Goal: Task Accomplishment & Management: Use online tool/utility

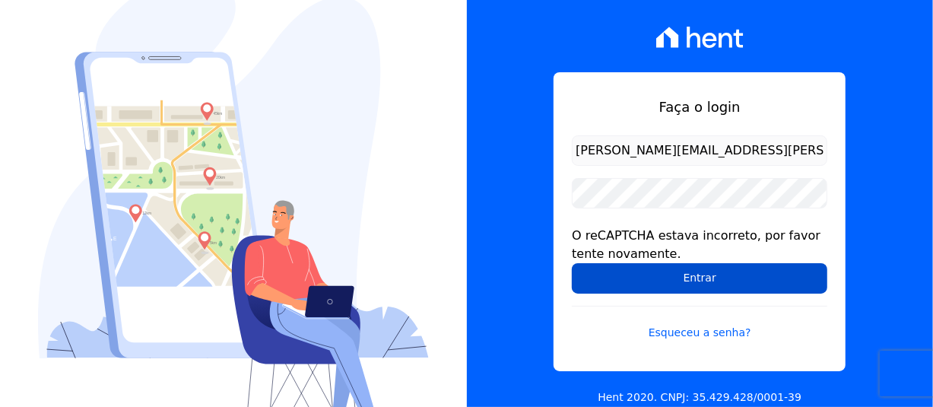
click at [763, 276] on input "Entrar" at bounding box center [699, 278] width 255 height 30
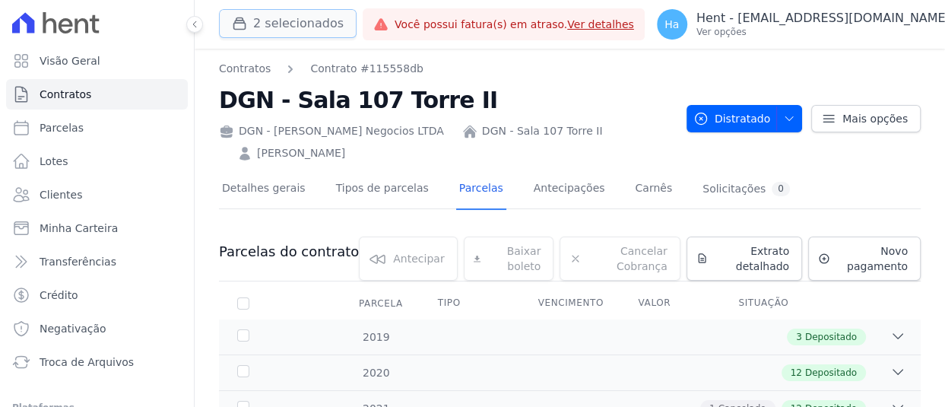
click at [304, 22] on button "2 selecionados" at bounding box center [288, 23] width 138 height 29
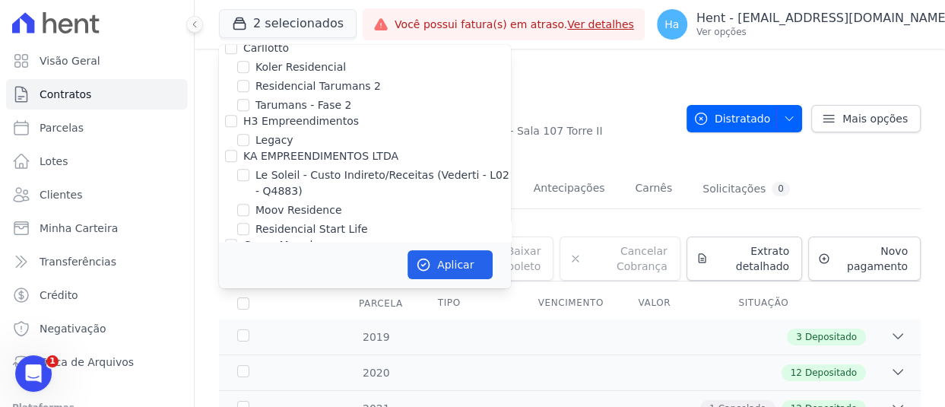
scroll to position [8971, 0]
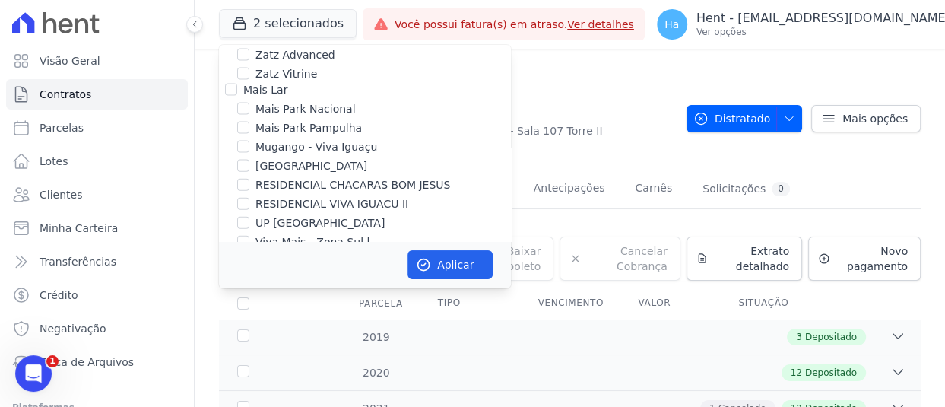
click at [228, 344] on input "Salgado Empreendimentos SPE LTDA." at bounding box center [231, 350] width 12 height 12
checkbox input "true"
click at [460, 264] on button "Aplicar" at bounding box center [449, 264] width 85 height 29
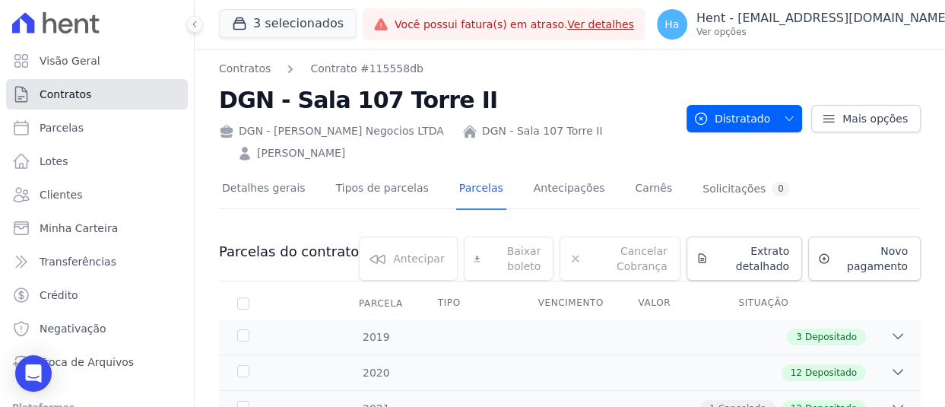
click at [76, 97] on span "Contratos" at bounding box center [66, 94] width 52 height 15
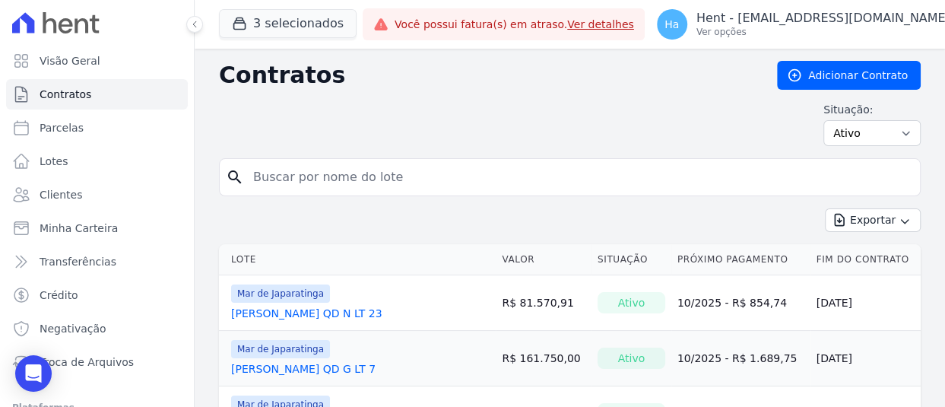
paste input "Mythell Anderson Alves Leite da Silva"
click at [346, 173] on input "search" at bounding box center [579, 177] width 670 height 30
type input "Mythell Anderson Alves Leite da Silva"
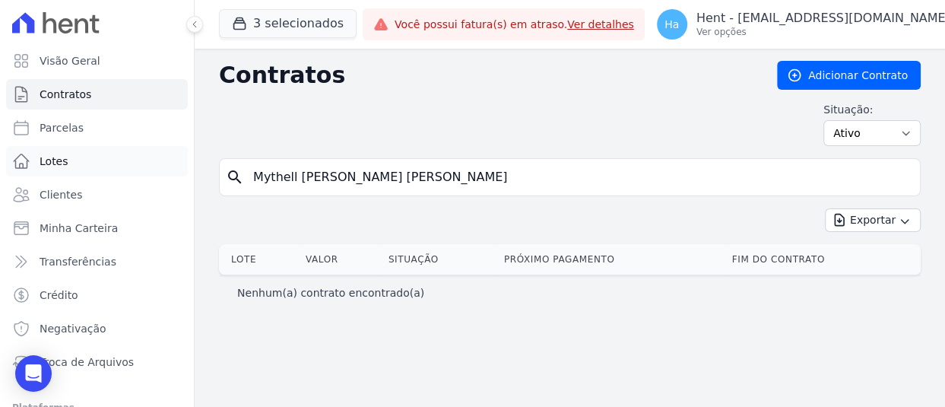
drag, startPoint x: 354, startPoint y: 179, endPoint x: 90, endPoint y: 151, distance: 266.0
click at [90, 151] on div "Visão Geral Contratos Parcelas Lotes Clientes Minha Carteira Transferências Cré…" at bounding box center [472, 203] width 945 height 407
paste input "QD O LT 21"
type input "QD O LT 21"
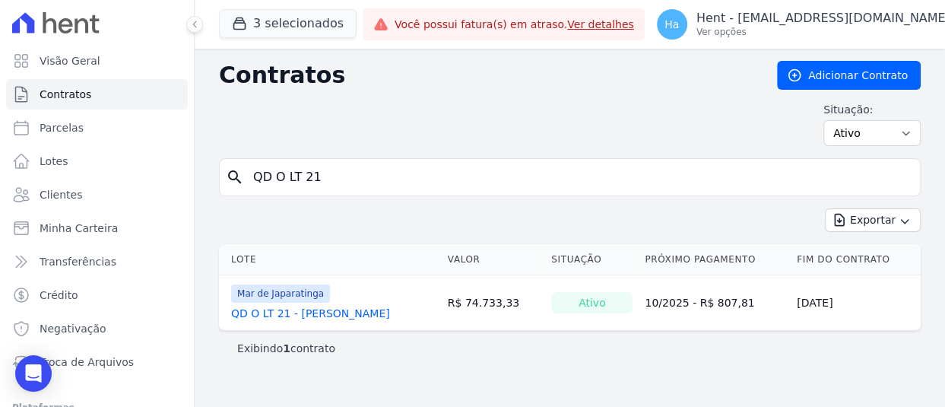
click at [339, 312] on link "QD O LT 21 - GUILHERME GONCALVES LEMES" at bounding box center [310, 313] width 159 height 15
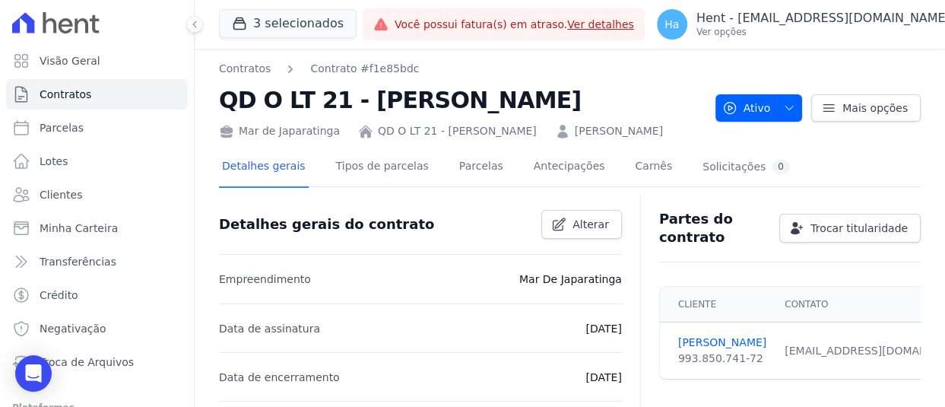
click at [493, 132] on link "QD O LT 21 - GUILHERME GONCALVES LEMES" at bounding box center [457, 131] width 159 height 16
click at [706, 350] on link "GUILHERME LEMES" at bounding box center [722, 343] width 88 height 16
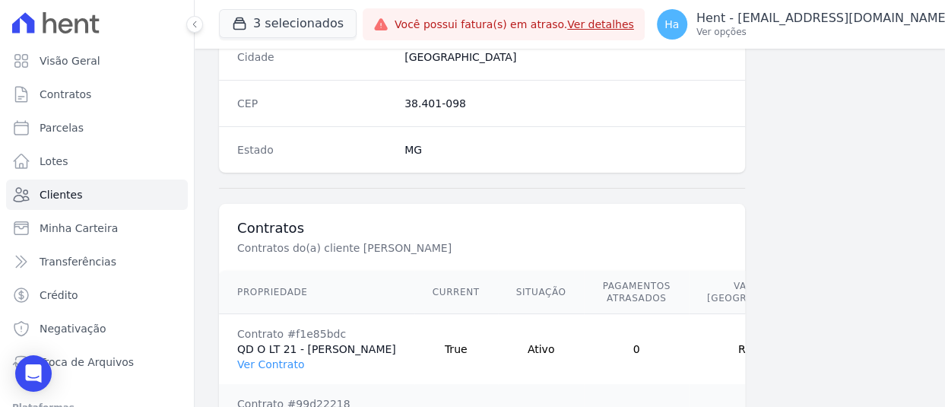
scroll to position [1189, 0]
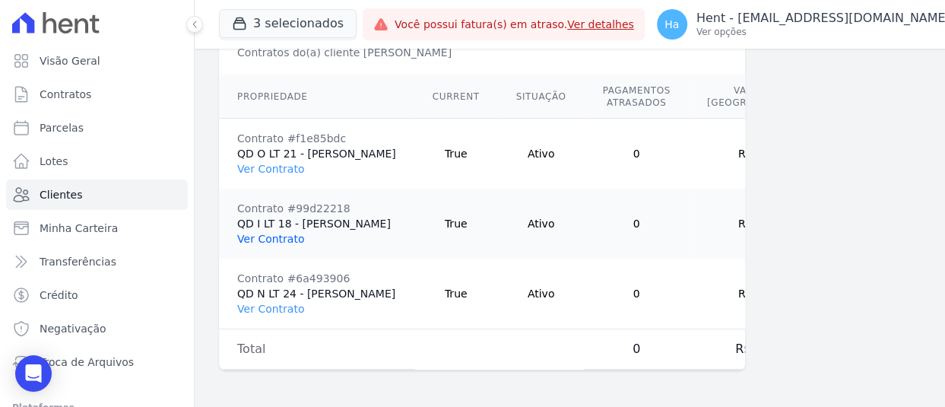
click at [272, 233] on link "Ver Contrato" at bounding box center [270, 239] width 67 height 12
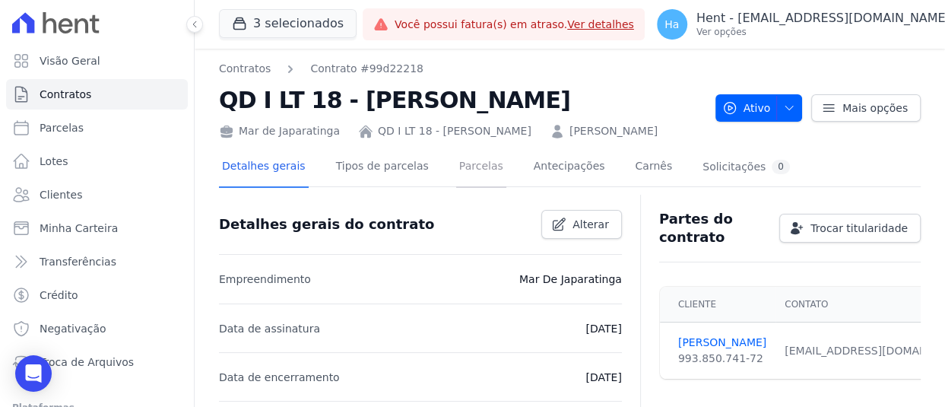
click at [461, 188] on link "Parcelas" at bounding box center [481, 167] width 50 height 40
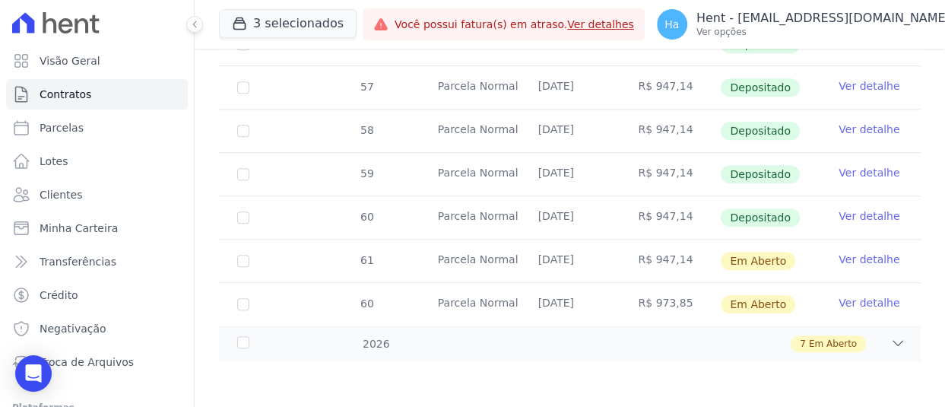
scroll to position [682, 0]
click at [861, 260] on link "Ver detalhe" at bounding box center [869, 259] width 61 height 15
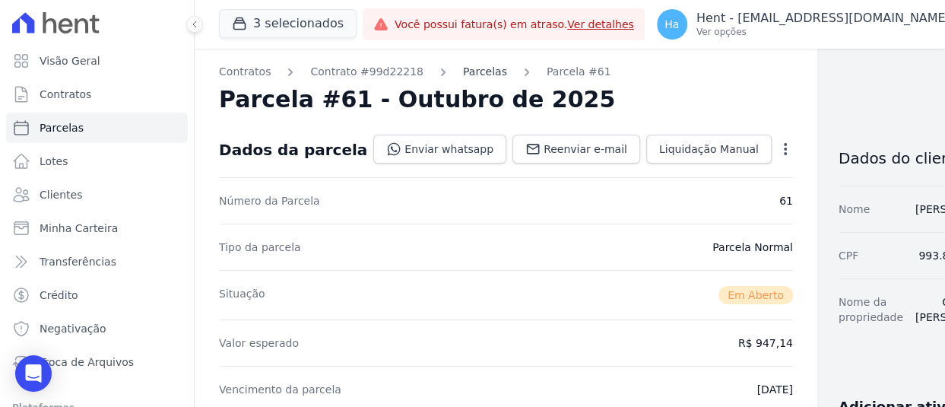
click at [470, 71] on link "Parcelas" at bounding box center [485, 72] width 44 height 16
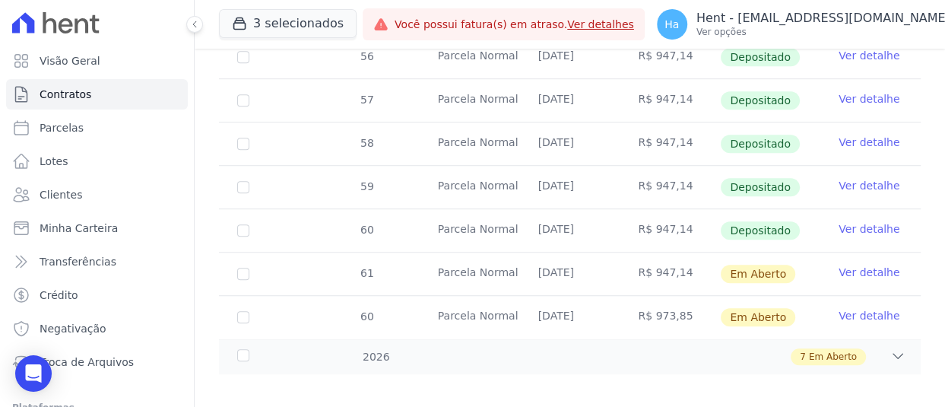
scroll to position [682, 0]
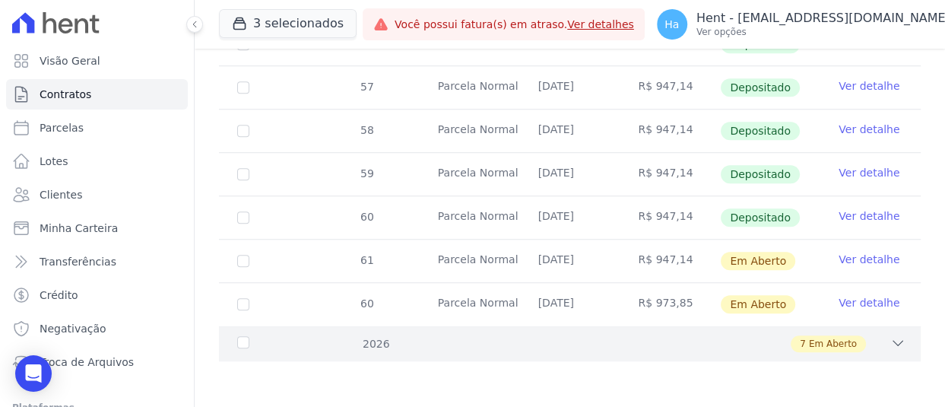
click at [893, 341] on icon at bounding box center [898, 343] width 10 height 5
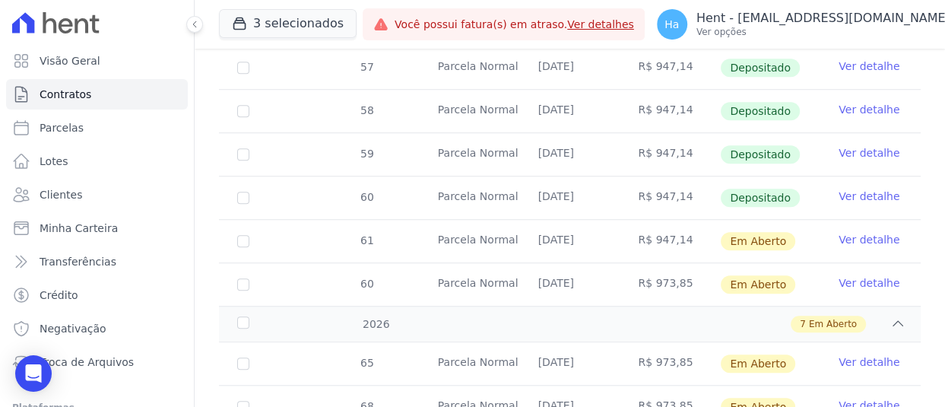
click at [842, 369] on link "Ver detalhe" at bounding box center [869, 361] width 61 height 15
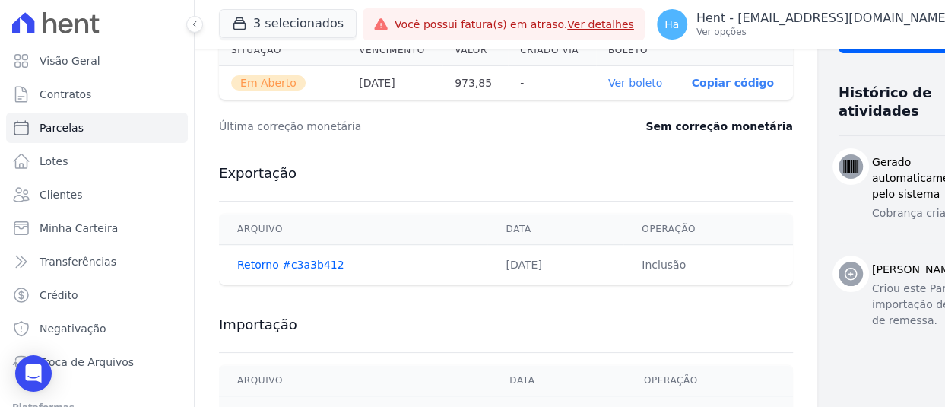
scroll to position [633, 0]
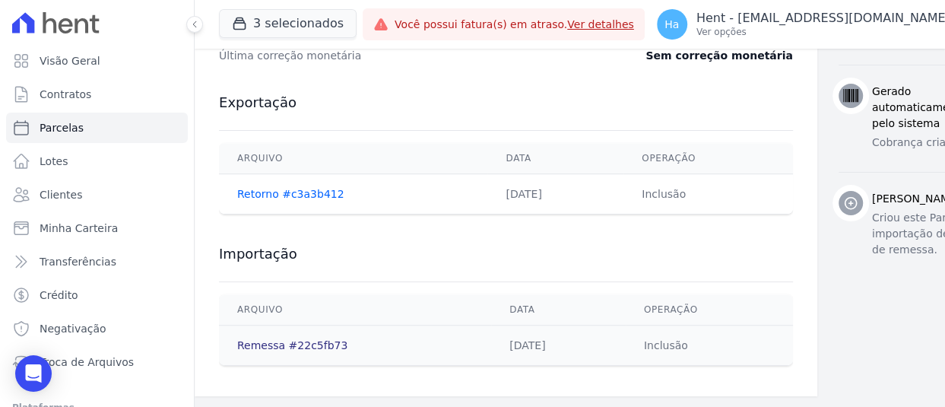
click at [296, 344] on link "Remessa #22c5fb73" at bounding box center [292, 345] width 110 height 12
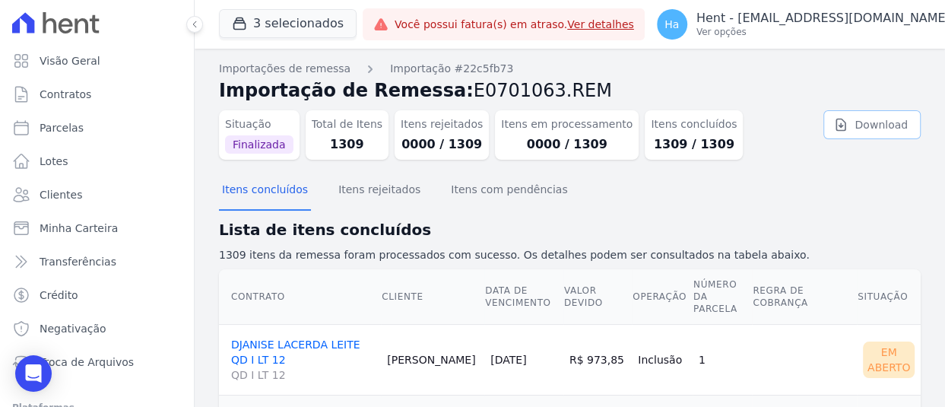
click at [857, 125] on link "Download" at bounding box center [871, 124] width 97 height 29
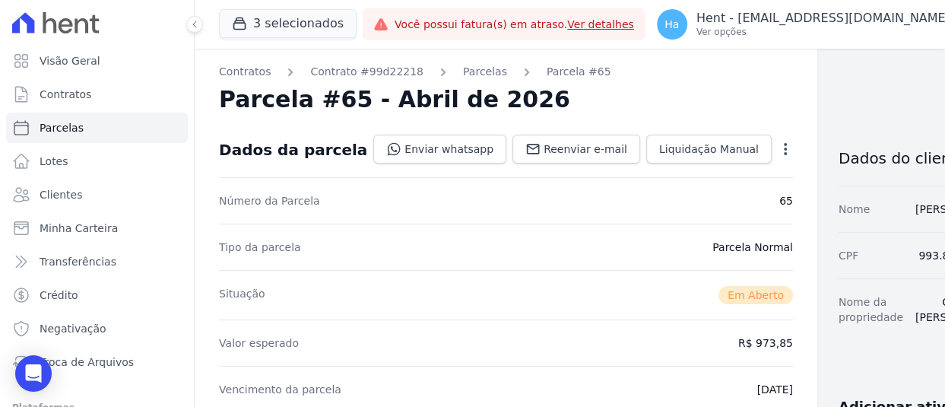
drag, startPoint x: 844, startPoint y: 287, endPoint x: 935, endPoint y: 287, distance: 91.2
click at [935, 287] on main "Contratos Contrato #99d22218 Parcelas Parcela #65 Parcela #65 - Abril de 2026 D…" at bounding box center [570, 228] width 750 height 358
copy dd "993.850.741-72"
click at [465, 75] on link "Parcelas" at bounding box center [485, 72] width 44 height 16
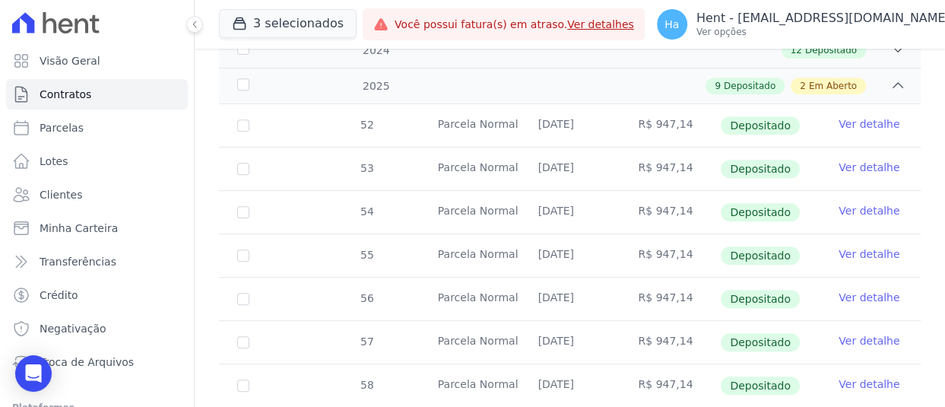
scroll to position [682, 0]
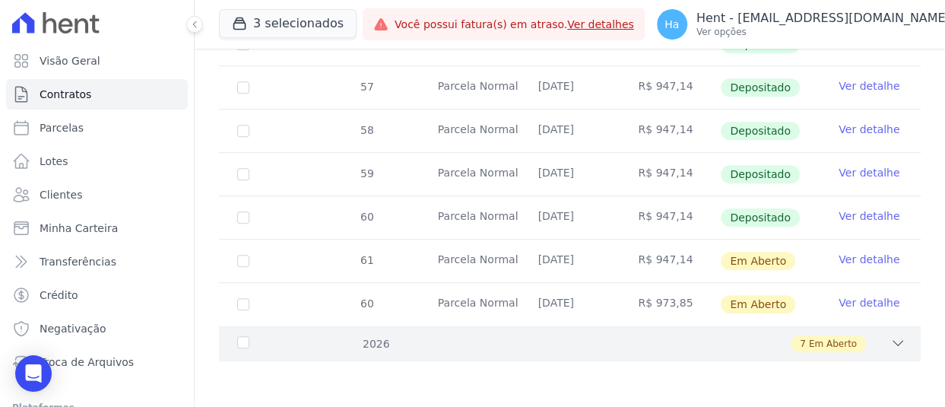
click at [890, 344] on icon at bounding box center [897, 342] width 15 height 15
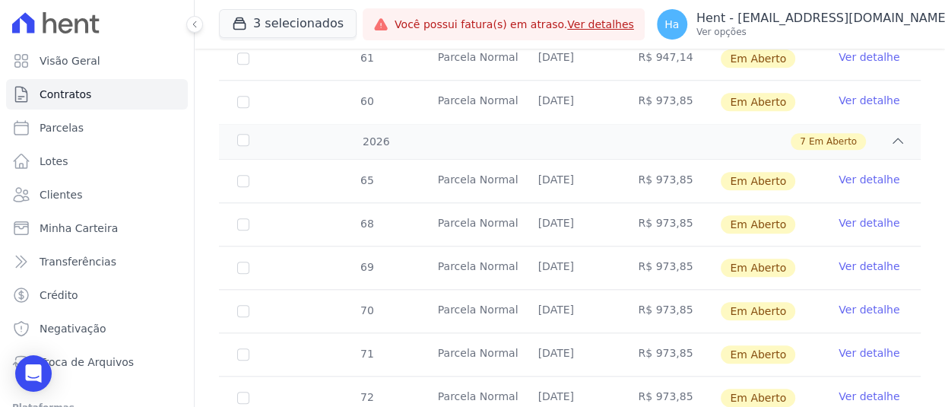
scroll to position [873, 0]
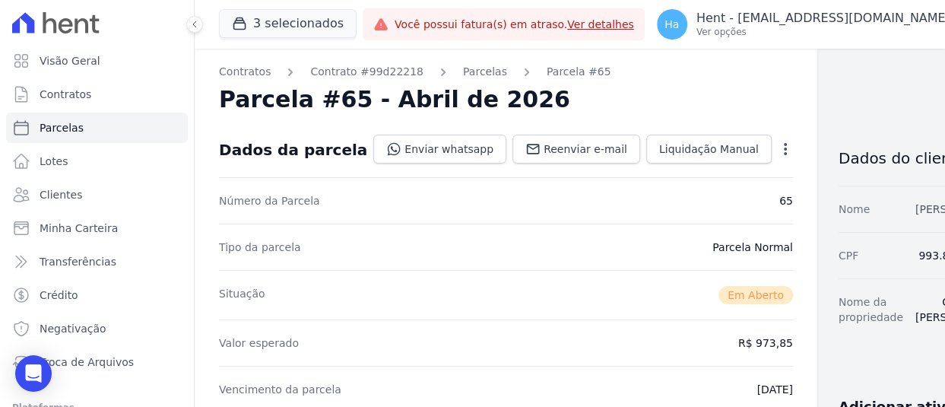
click at [915, 215] on link "GUILHERME GONCALVES LEMES" at bounding box center [959, 209] width 88 height 12
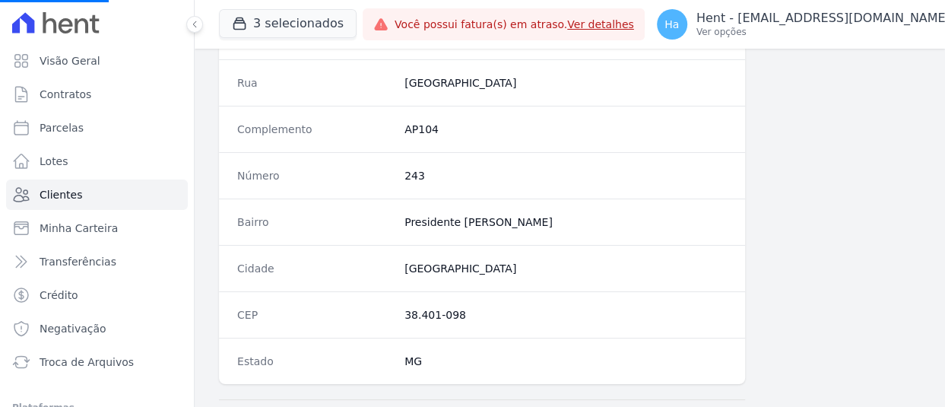
scroll to position [1189, 0]
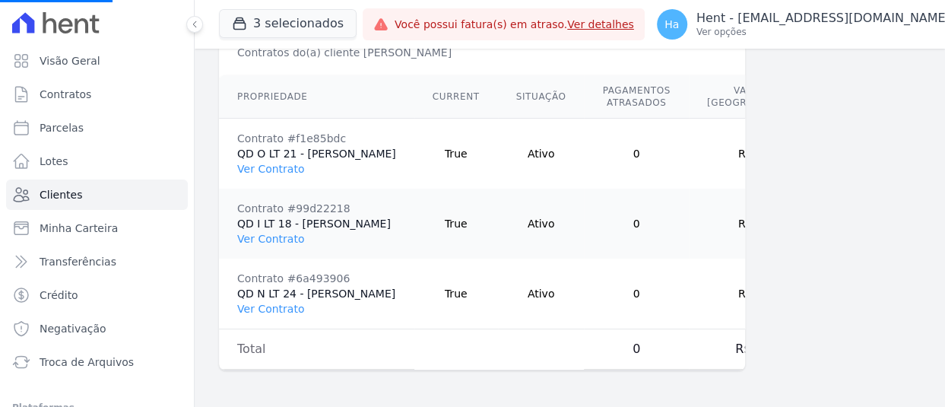
drag, startPoint x: 943, startPoint y: 93, endPoint x: 943, endPoint y: 417, distance: 323.9
click at [269, 163] on link "Ver Contrato" at bounding box center [270, 169] width 67 height 12
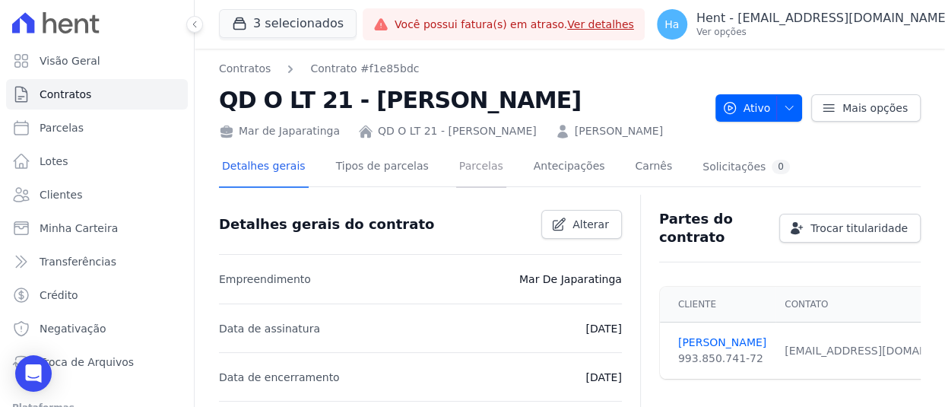
click at [465, 186] on link "Parcelas" at bounding box center [481, 167] width 50 height 40
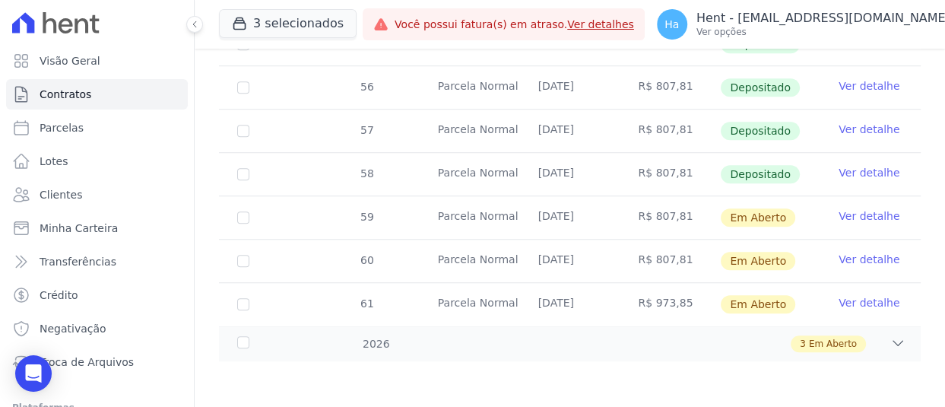
scroll to position [725, 0]
click at [851, 214] on link "Ver detalhe" at bounding box center [869, 215] width 61 height 15
click at [856, 259] on link "Ver detalhe" at bounding box center [869, 259] width 61 height 15
click at [853, 306] on link "Ver detalhe" at bounding box center [869, 302] width 61 height 15
click at [890, 345] on icon at bounding box center [897, 342] width 15 height 15
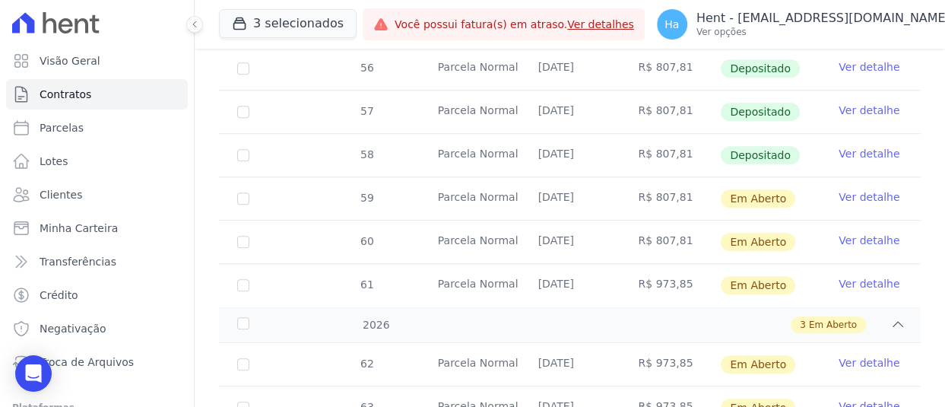
scroll to position [855, 0]
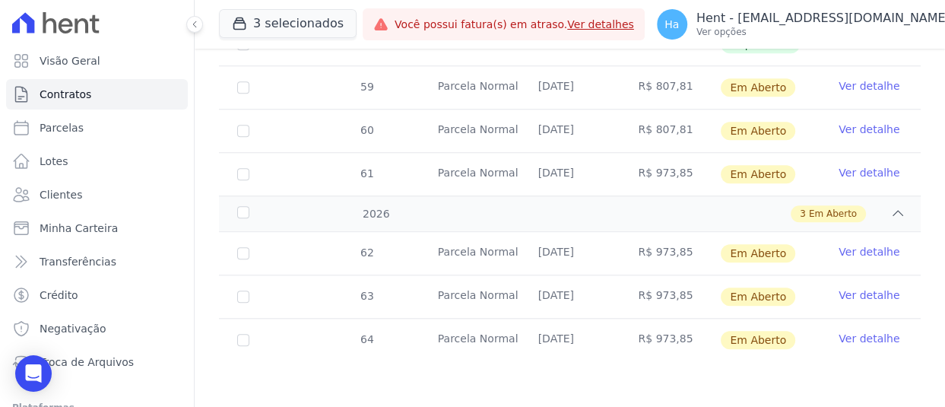
click at [855, 248] on link "Ver detalhe" at bounding box center [869, 251] width 61 height 15
click at [849, 293] on link "Ver detalhe" at bounding box center [869, 294] width 61 height 15
click at [845, 342] on link "Ver detalhe" at bounding box center [869, 338] width 61 height 15
click at [785, 24] on p "Hent - [EMAIL_ADDRESS][DOMAIN_NAME]" at bounding box center [823, 18] width 254 height 15
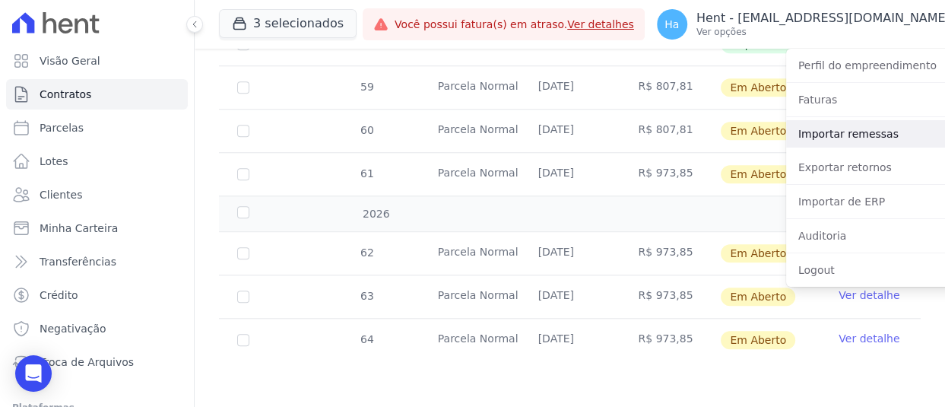
click at [804, 123] on link "Importar remessas" at bounding box center [883, 133] width 195 height 27
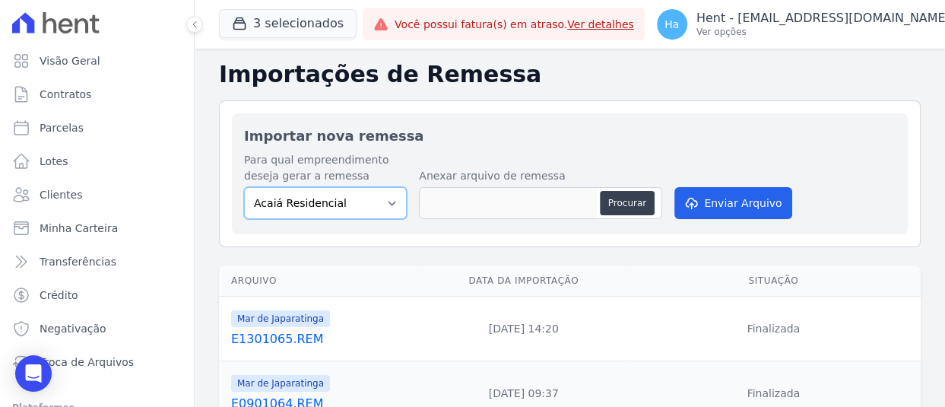
click at [376, 198] on select "Acaiá Residencial ACQUA 8 PELOTAS SPE LTDA II Administrativo AGILE ELOI MENDES …" at bounding box center [325, 203] width 163 height 32
select select "f3b93a93-9a8a-49de-99e1-0cd944208eab"
click at [244, 187] on select "Acaiá Residencial ACQUA 8 PELOTAS SPE LTDA II Administrativo AGILE ELOI MENDES …" at bounding box center [325, 203] width 163 height 32
click at [637, 198] on button "Procurar" at bounding box center [627, 203] width 55 height 24
type input "E0701063.V2 Guilherme.txt"
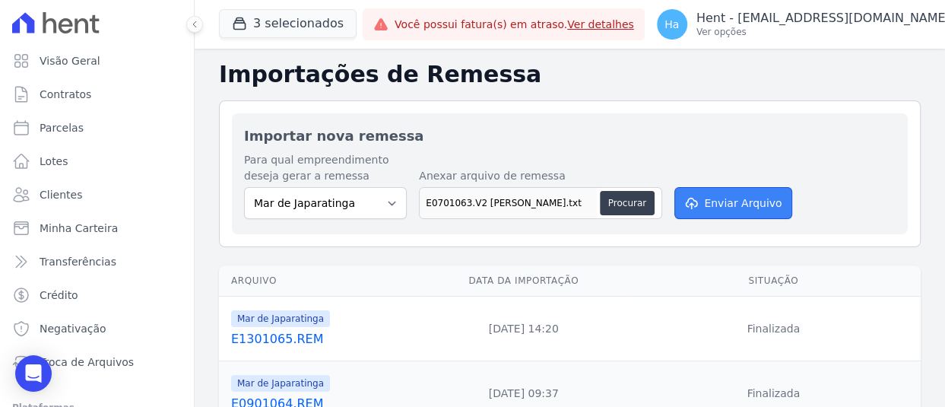
click at [718, 211] on button "Enviar Arquivo" at bounding box center [732, 203] width 117 height 32
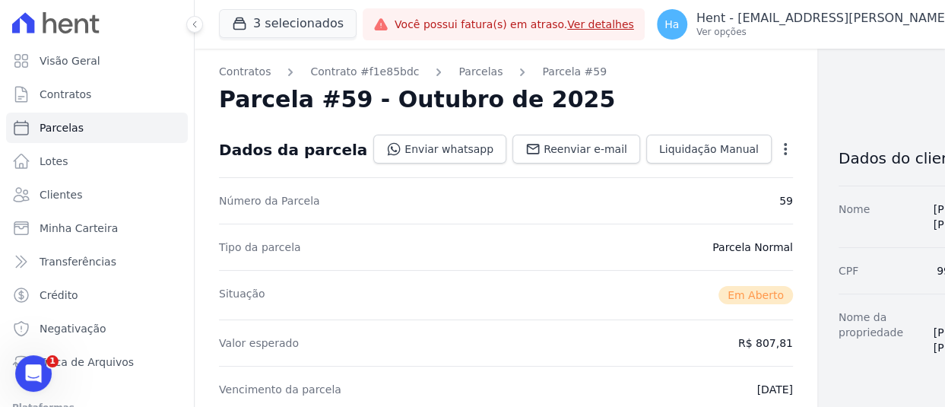
click at [778, 144] on icon "button" at bounding box center [785, 148] width 15 height 15
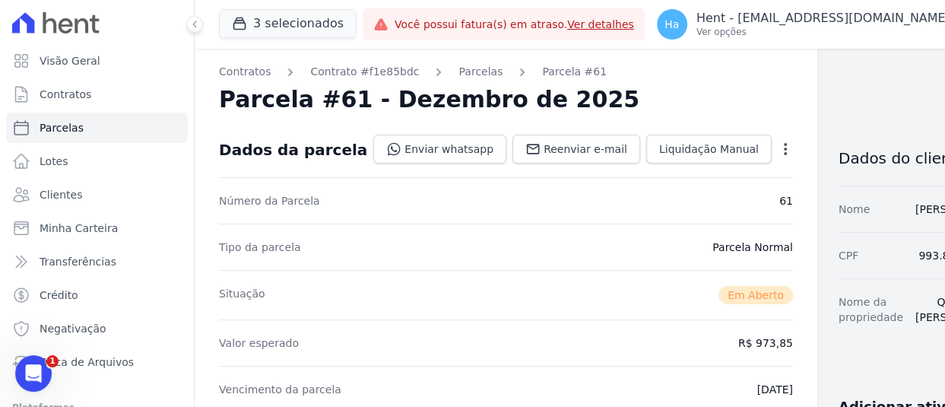
click at [778, 145] on icon "button" at bounding box center [785, 148] width 15 height 15
click at [653, 198] on link "Cancelar Parcela" at bounding box center [720, 196] width 134 height 27
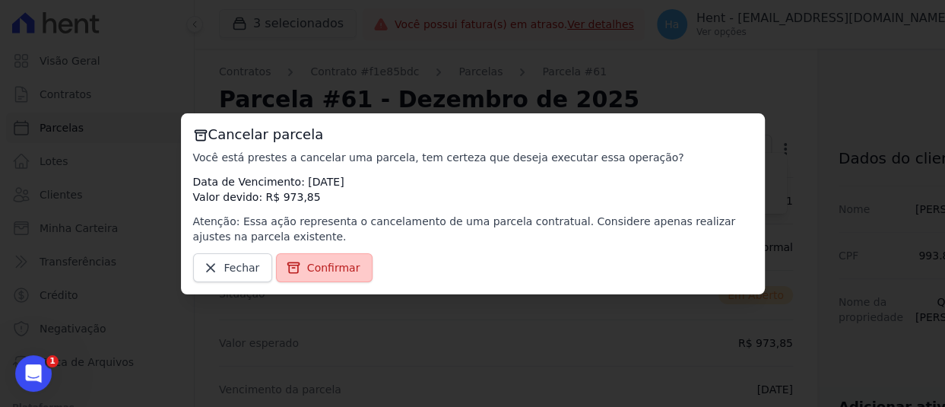
click at [327, 268] on span "Confirmar" at bounding box center [333, 267] width 53 height 15
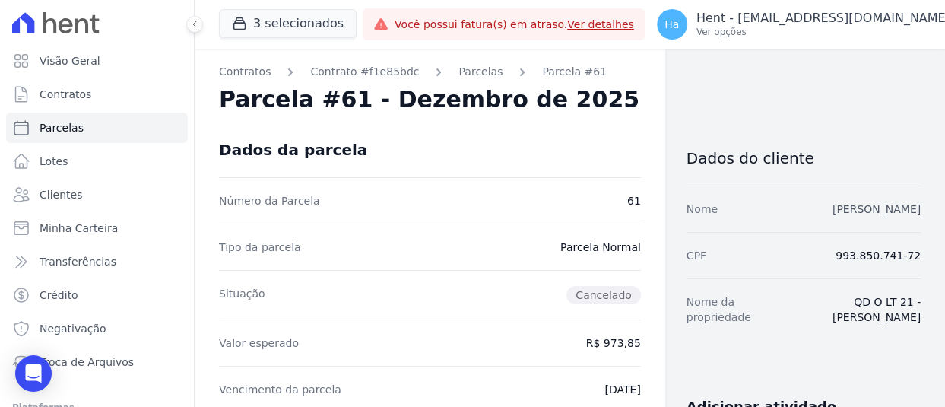
click at [832, 208] on link "[PERSON_NAME]" at bounding box center [876, 209] width 88 height 12
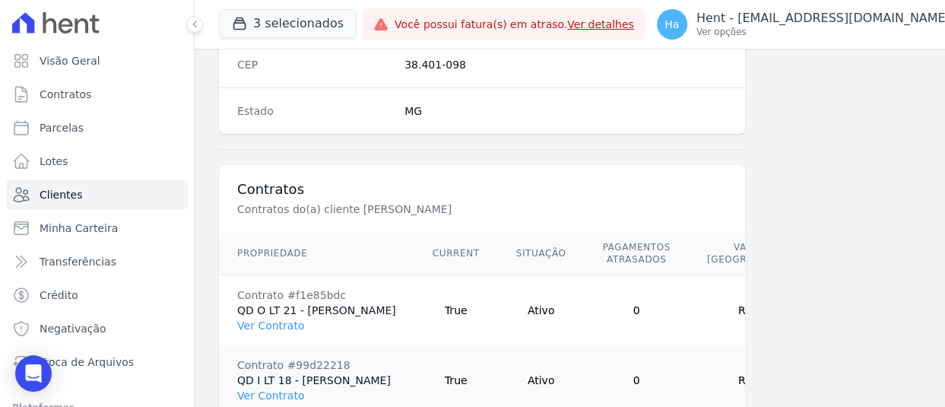
scroll to position [1189, 0]
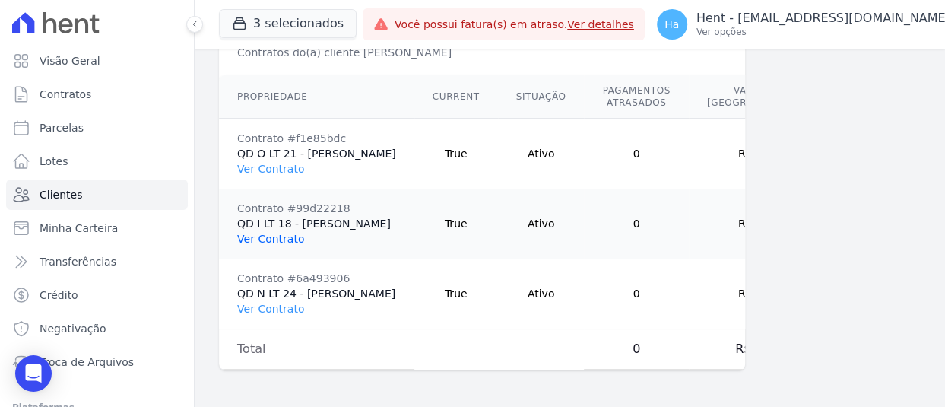
click at [249, 233] on link "Ver Contrato" at bounding box center [270, 239] width 67 height 12
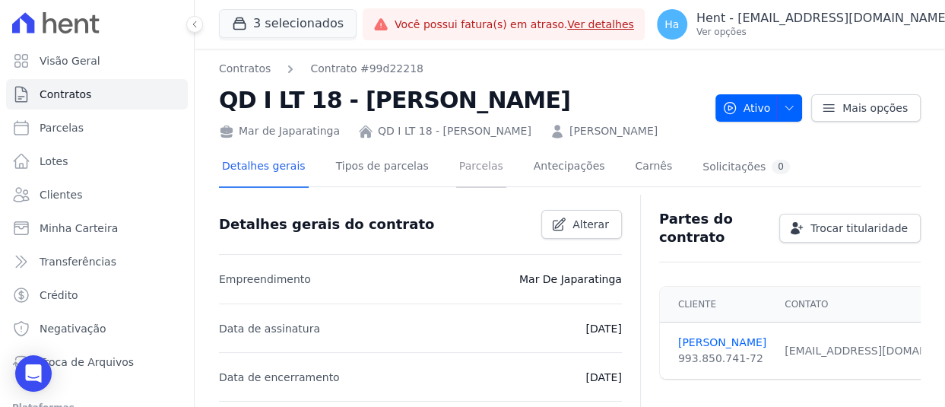
click at [467, 188] on link "Parcelas" at bounding box center [481, 167] width 50 height 40
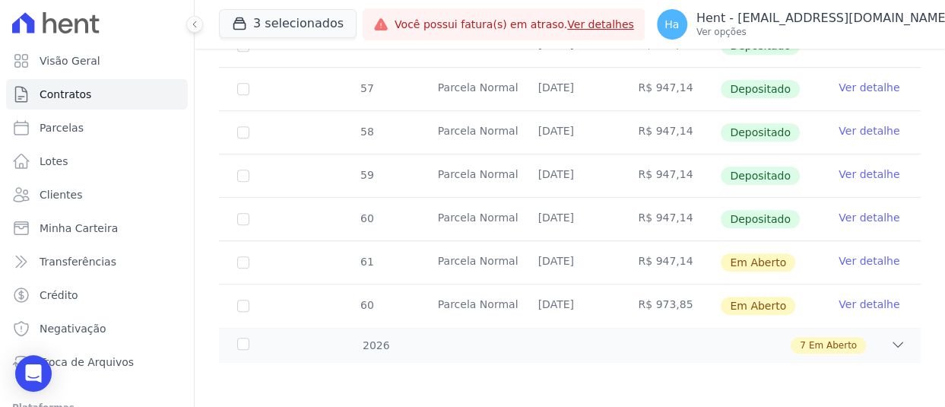
scroll to position [667, 0]
click at [714, 351] on div "7 Em Aberto" at bounding box center [605, 343] width 604 height 17
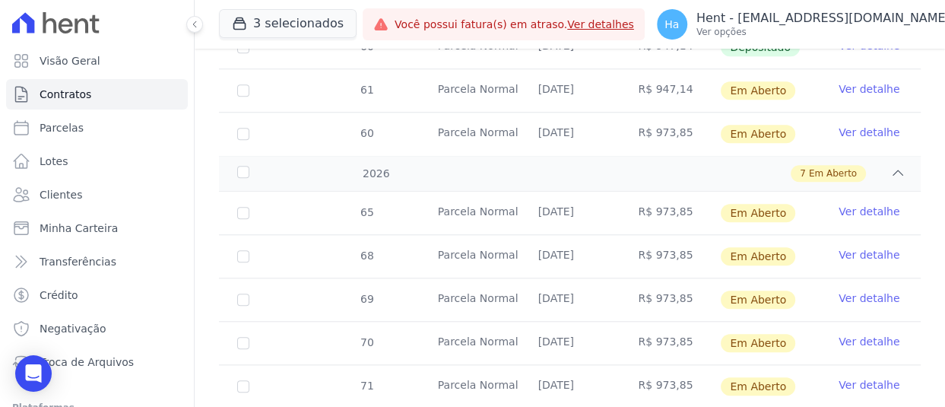
scroll to position [858, 0]
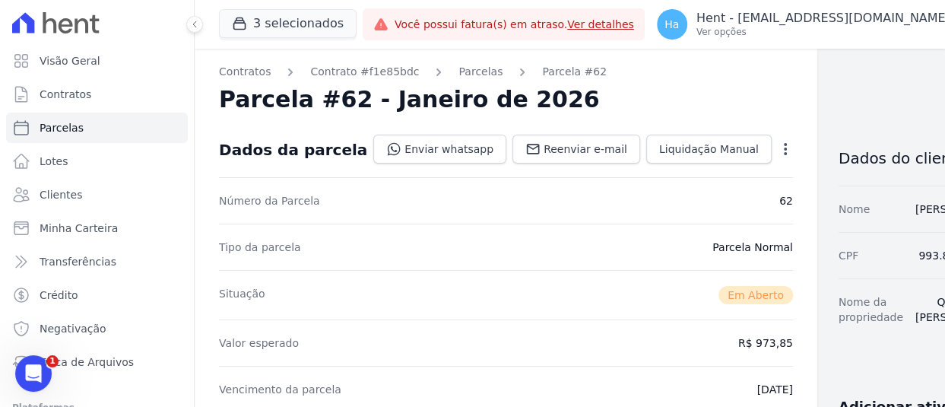
drag, startPoint x: 739, startPoint y: 154, endPoint x: 725, endPoint y: 142, distance: 18.3
click at [778, 142] on icon "button" at bounding box center [785, 148] width 15 height 15
click at [653, 195] on link "Cancelar Parcela" at bounding box center [720, 196] width 134 height 27
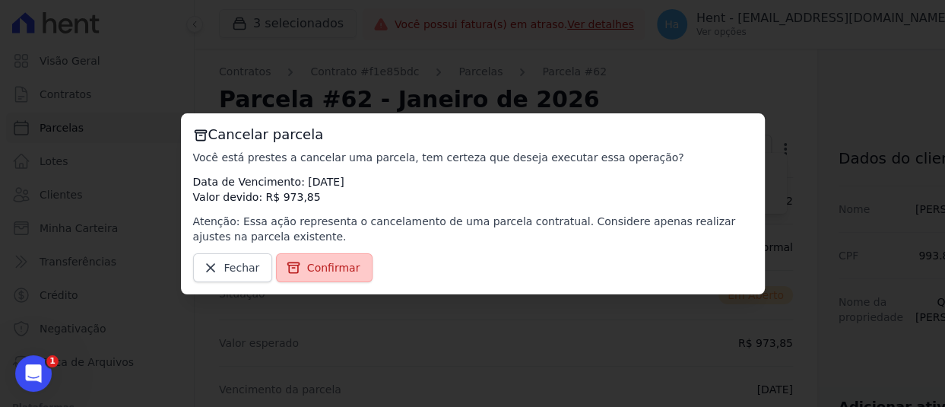
click at [322, 267] on span "Confirmar" at bounding box center [333, 267] width 53 height 15
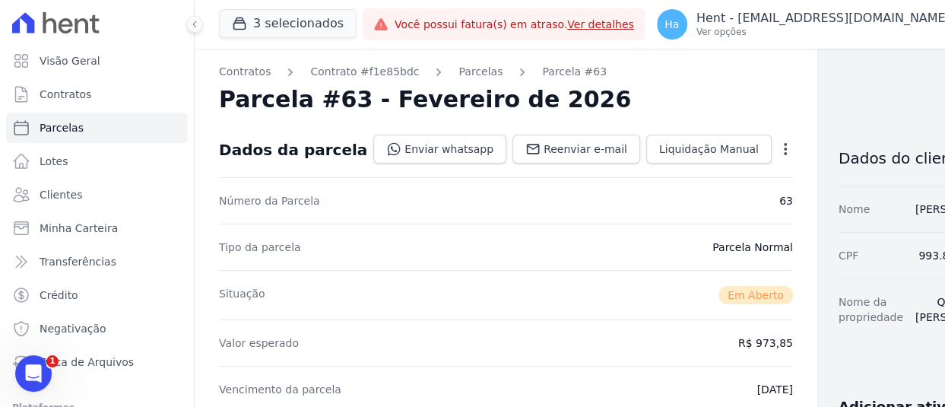
click at [784, 144] on icon "button" at bounding box center [785, 149] width 3 height 12
click at [658, 197] on link "Cancelar Parcela" at bounding box center [720, 196] width 134 height 27
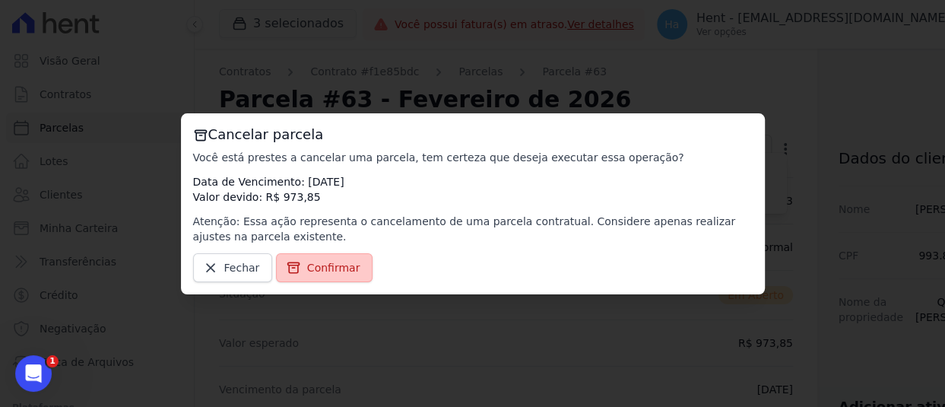
click at [328, 265] on span "Confirmar" at bounding box center [333, 267] width 53 height 15
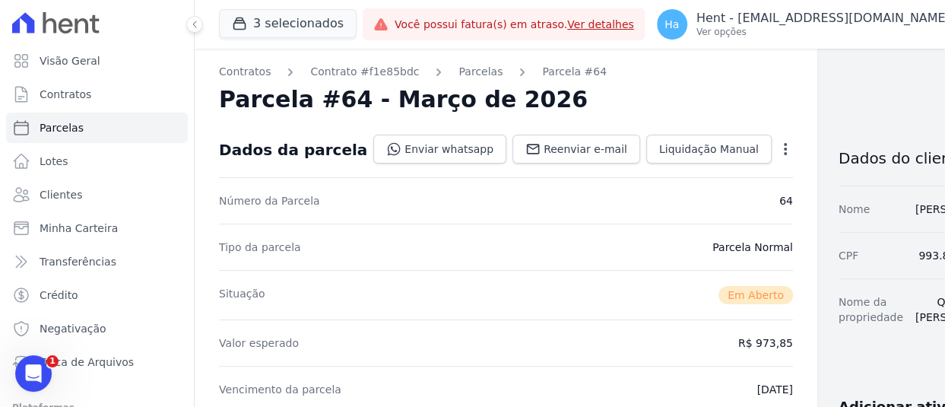
click at [778, 141] on icon "button" at bounding box center [785, 148] width 15 height 15
click at [661, 199] on link "Cancelar Parcela" at bounding box center [720, 196] width 134 height 27
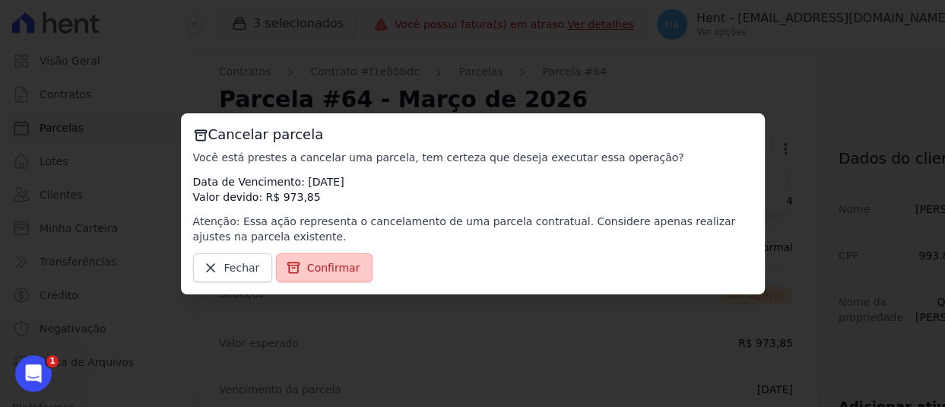
click at [350, 268] on span "Confirmar" at bounding box center [333, 267] width 53 height 15
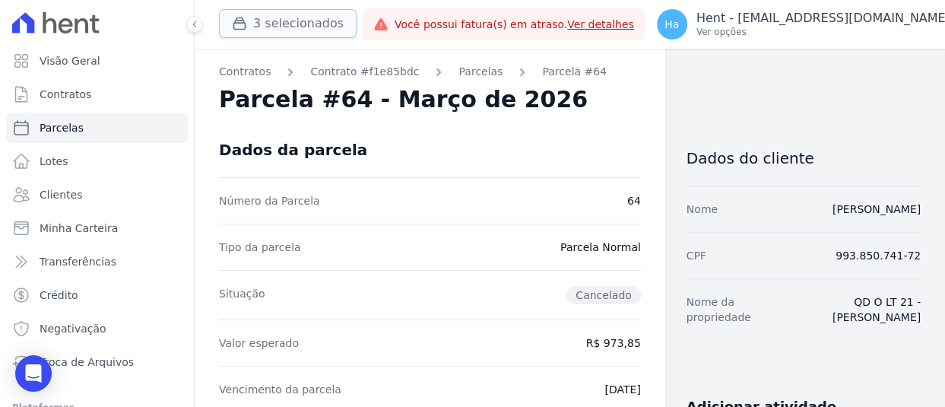
click at [312, 15] on button "3 selecionados" at bounding box center [288, 23] width 138 height 29
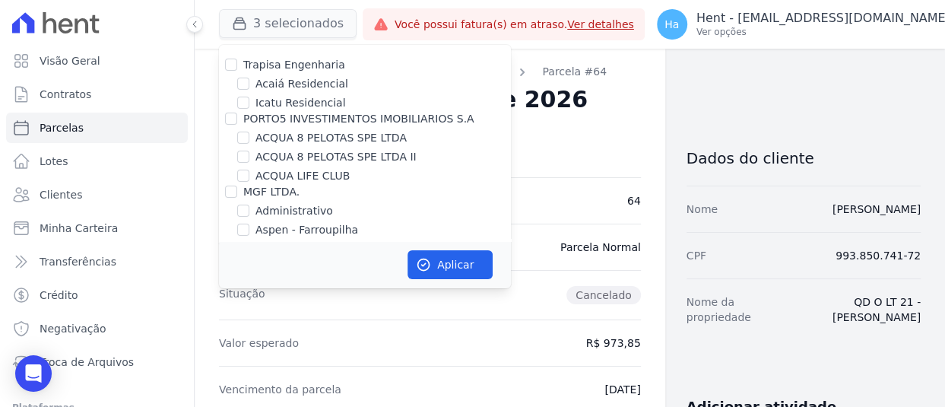
scroll to position [2463, 0]
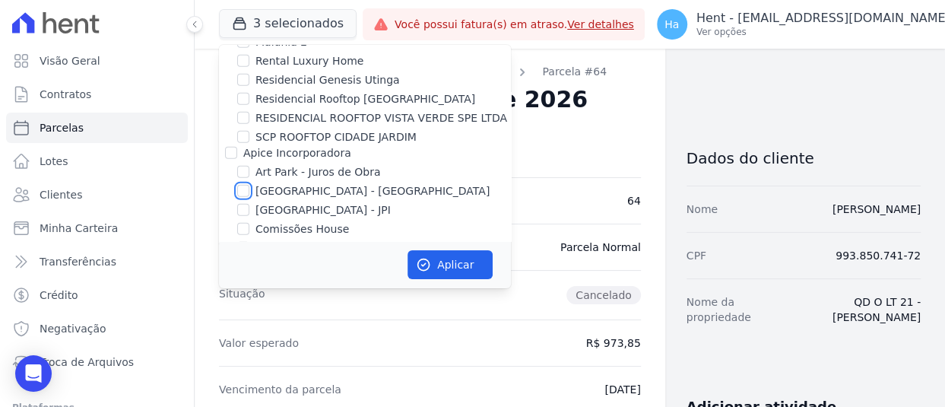
click at [243, 185] on input "[GEOGRAPHIC_DATA] - [GEOGRAPHIC_DATA]" at bounding box center [243, 191] width 12 height 12
checkbox input "true"
click at [441, 259] on button "Aplicar" at bounding box center [449, 264] width 85 height 29
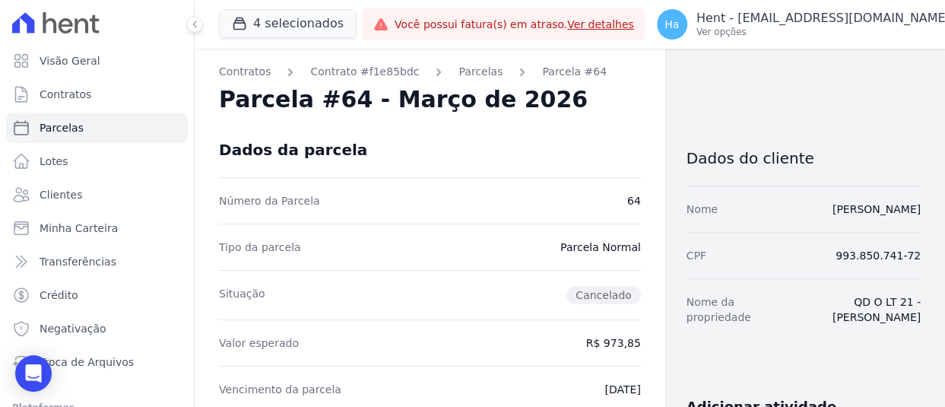
scroll to position [113, 0]
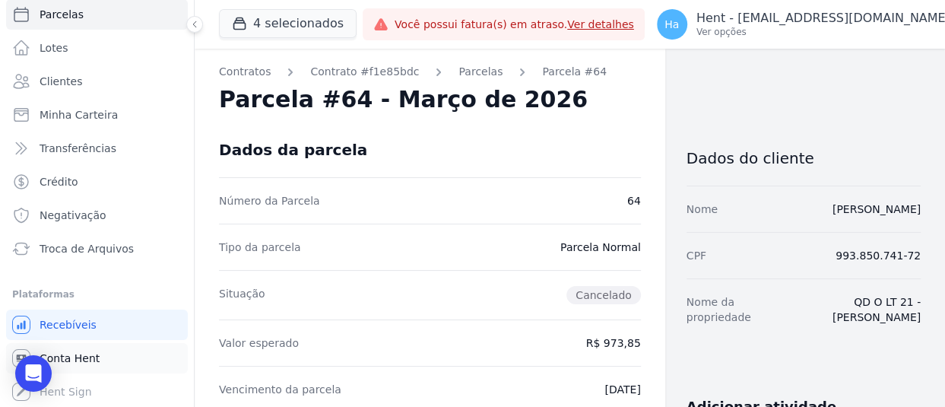
click at [97, 364] on link "Conta Hent" at bounding box center [97, 358] width 182 height 30
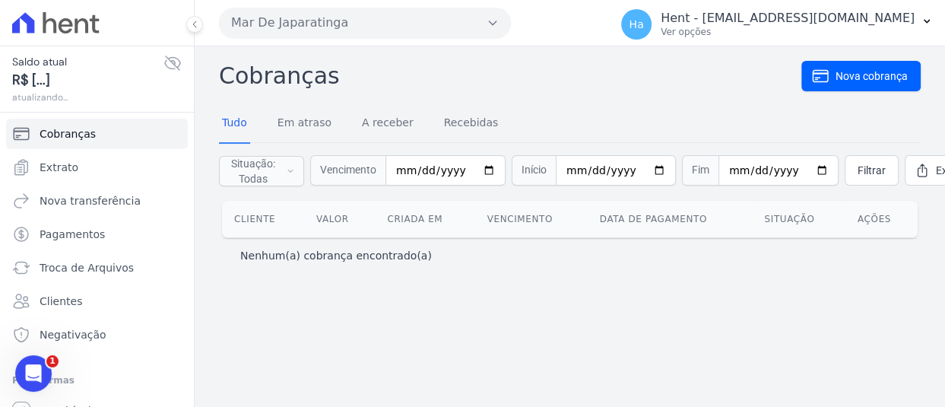
click at [499, 24] on button "Mar De Japaratinga" at bounding box center [365, 23] width 292 height 30
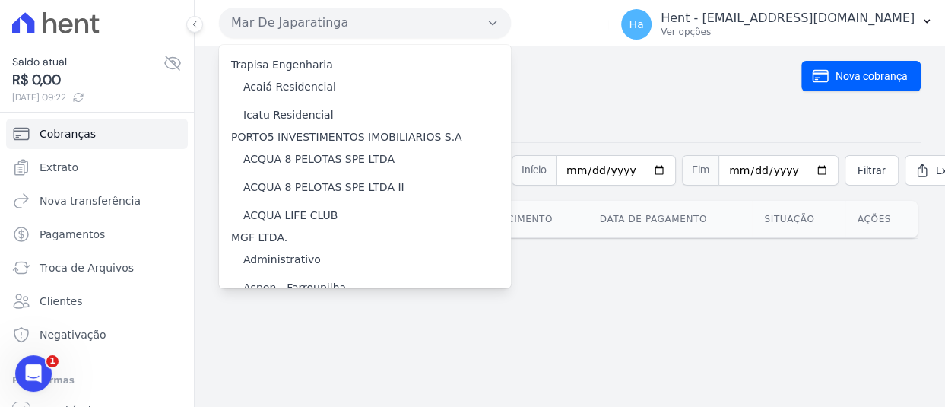
scroll to position [3306, 0]
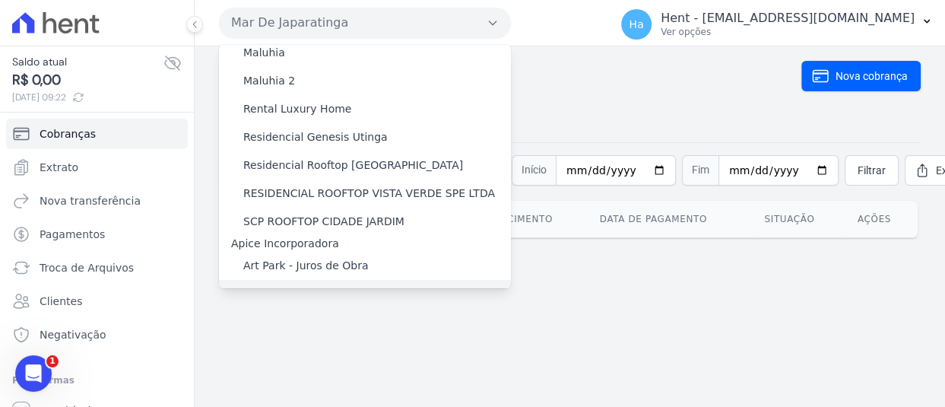
click at [300, 286] on label "[GEOGRAPHIC_DATA] - [GEOGRAPHIC_DATA]" at bounding box center [360, 294] width 234 height 16
click at [0, 0] on input "[GEOGRAPHIC_DATA] - [GEOGRAPHIC_DATA]" at bounding box center [0, 0] width 0 height 0
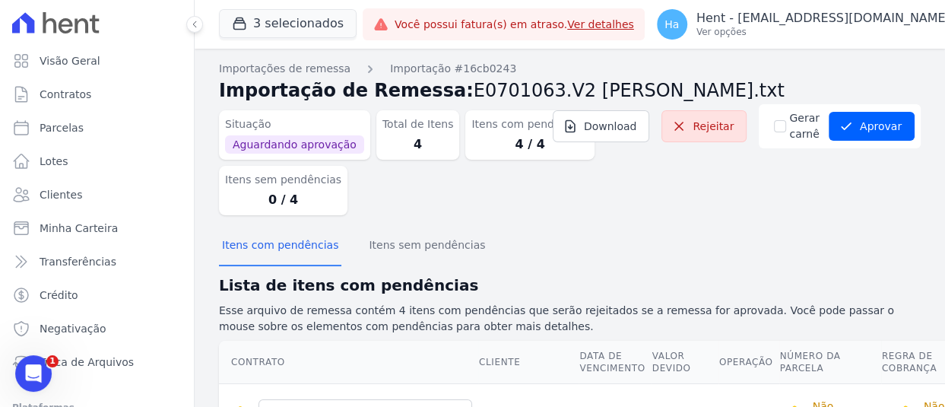
scroll to position [305, 0]
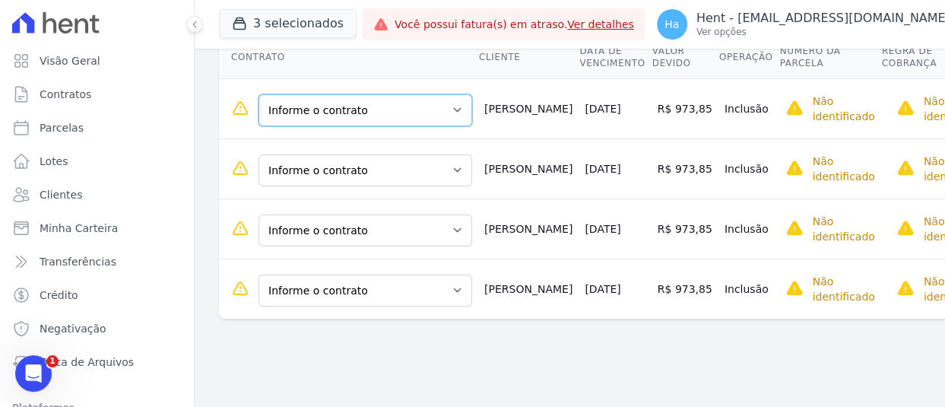
click at [472, 113] on select "Informe o contrato QD O LT 21 - GUILHERME GONCALVES LEMES QD I LT 18 - GUILHERM…" at bounding box center [365, 110] width 214 height 32
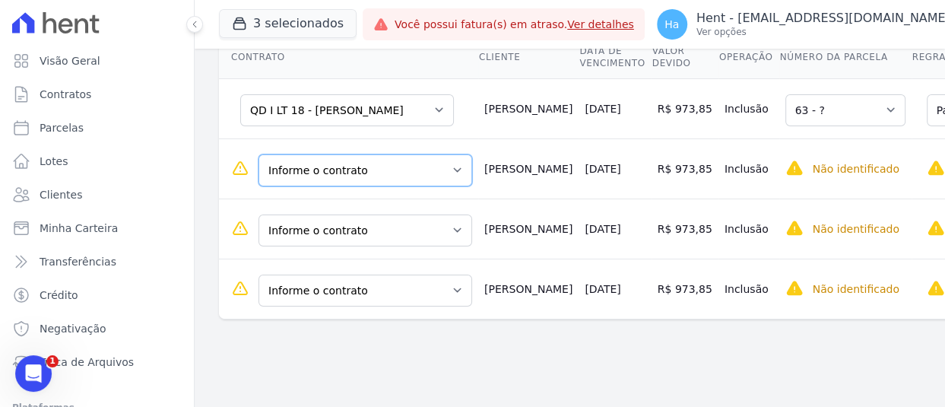
click at [453, 166] on select "Informe o contrato QD O LT 21 - GUILHERME GONCALVES LEMES QD I LT 18 - GUILHERM…" at bounding box center [365, 170] width 214 height 32
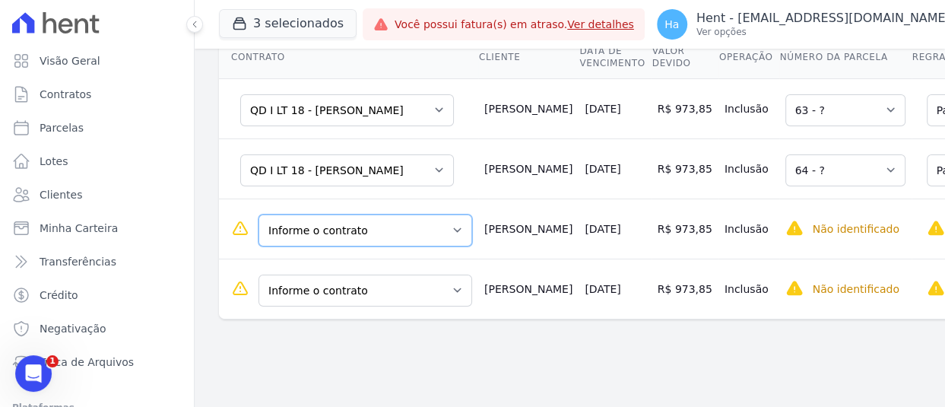
click at [394, 239] on select "Informe o contrato QD O LT 21 - GUILHERME GONCALVES LEMES QD I LT 18 - GUILHERM…" at bounding box center [365, 230] width 214 height 32
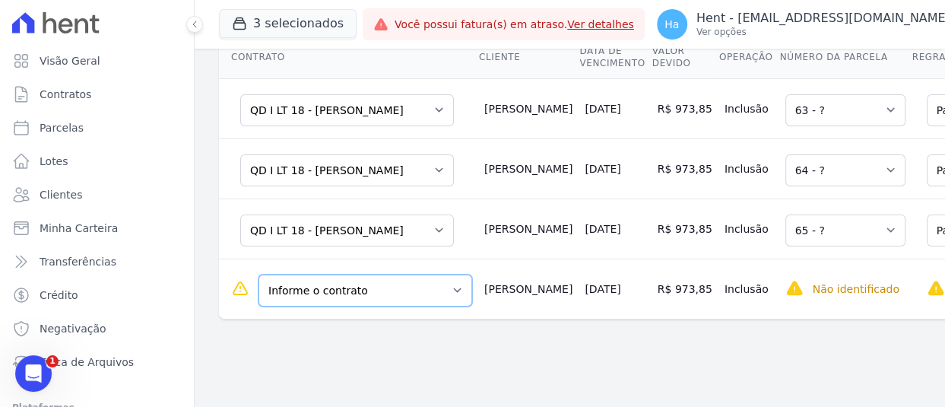
click at [449, 297] on select "Informe o contrato QD O LT 21 - GUILHERME GONCALVES LEMES QD I LT 18 - GUILHERM…" at bounding box center [365, 290] width 214 height 32
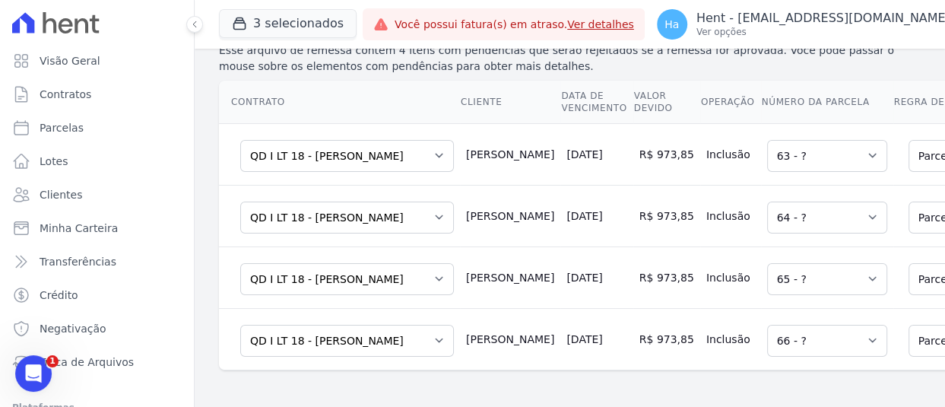
scroll to position [271, 0]
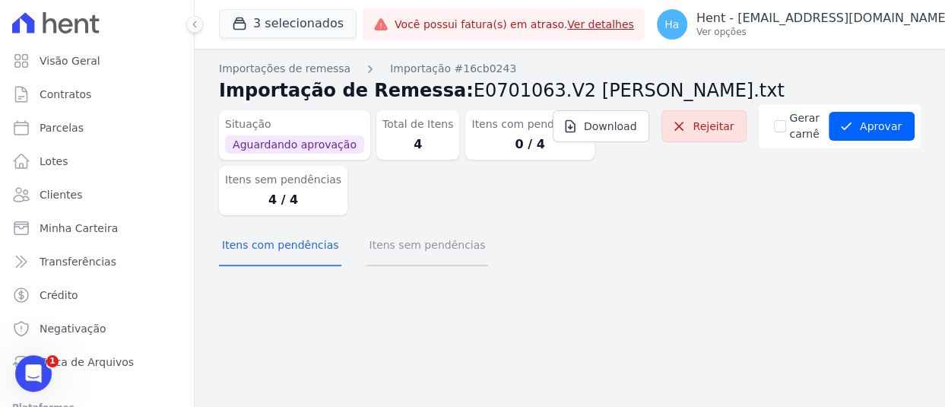
click at [436, 232] on button "Itens sem pendências" at bounding box center [427, 247] width 122 height 40
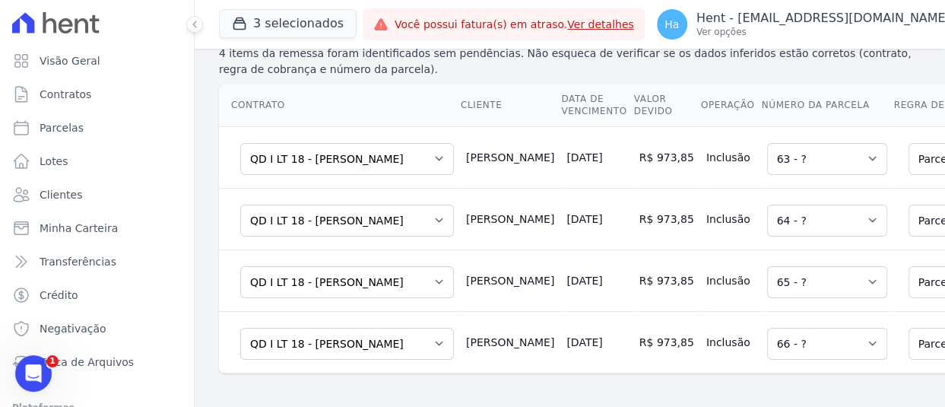
scroll to position [271, 0]
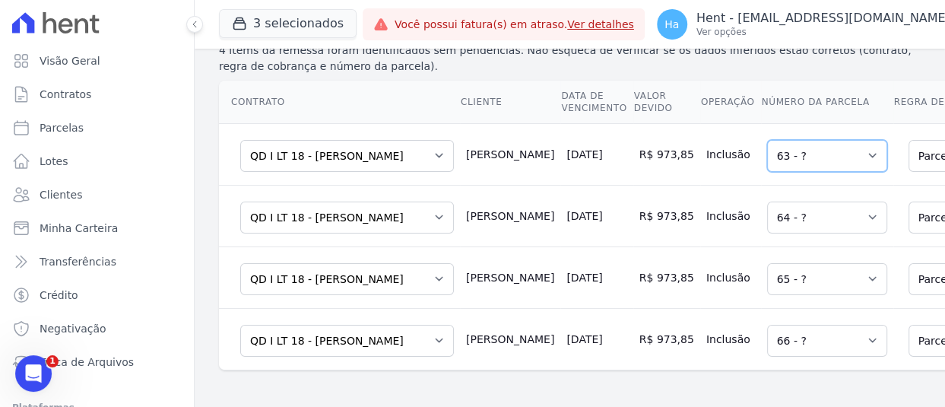
click at [853, 147] on select "Selecione uma 63 - ?" at bounding box center [827, 156] width 120 height 32
click at [818, 157] on select "Selecione uma 63 - ?" at bounding box center [827, 156] width 120 height 32
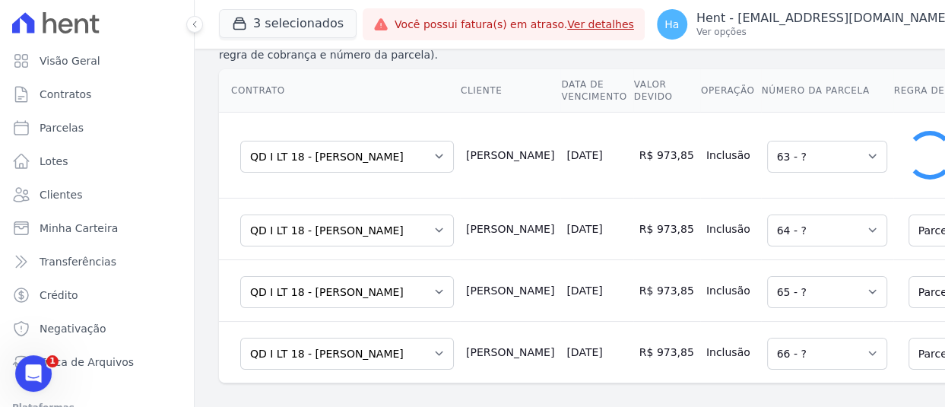
select select "1"
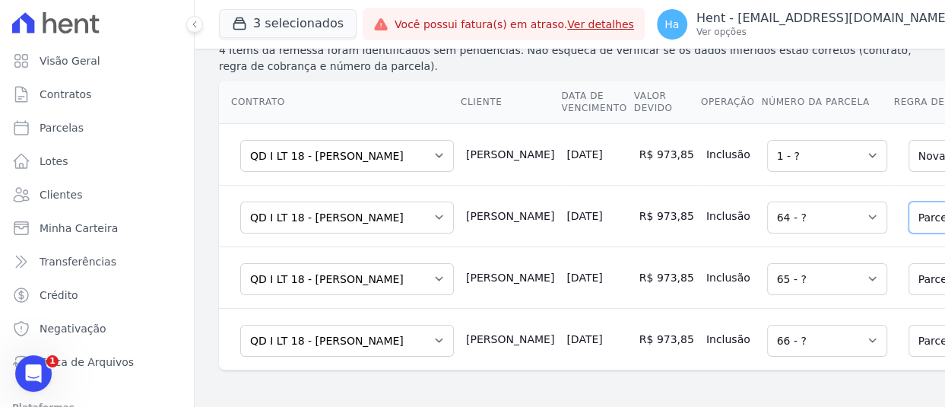
click at [832, 140] on select "Selecione uma 1 - ?" at bounding box center [827, 156] width 120 height 32
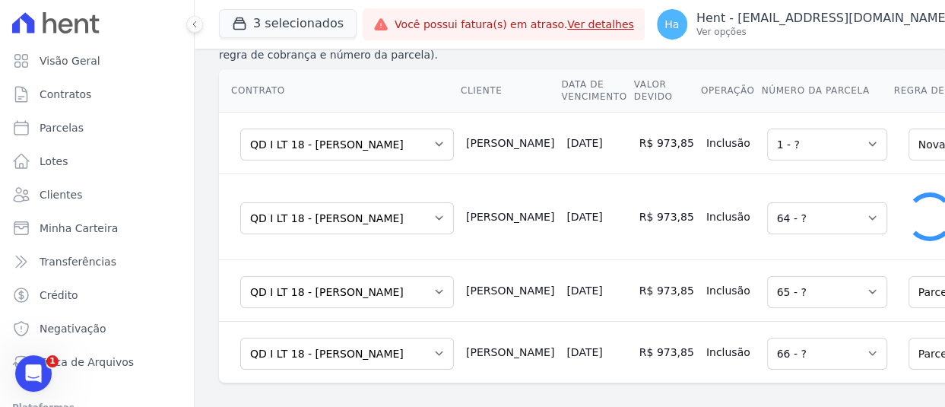
select select "1"
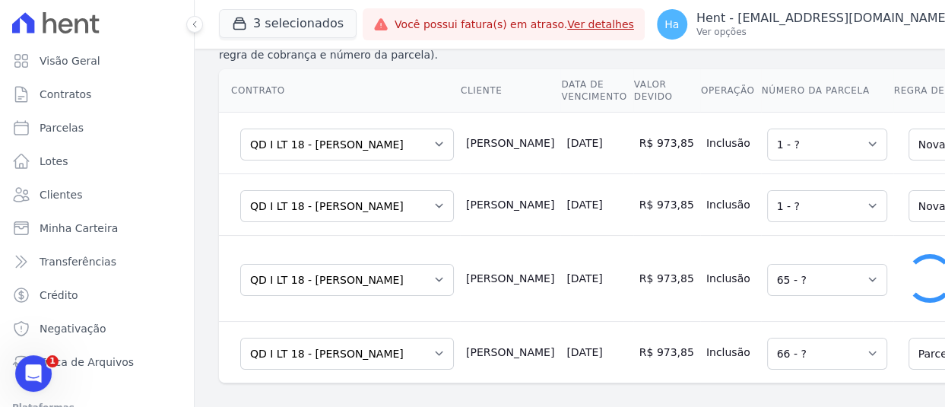
select select "1"
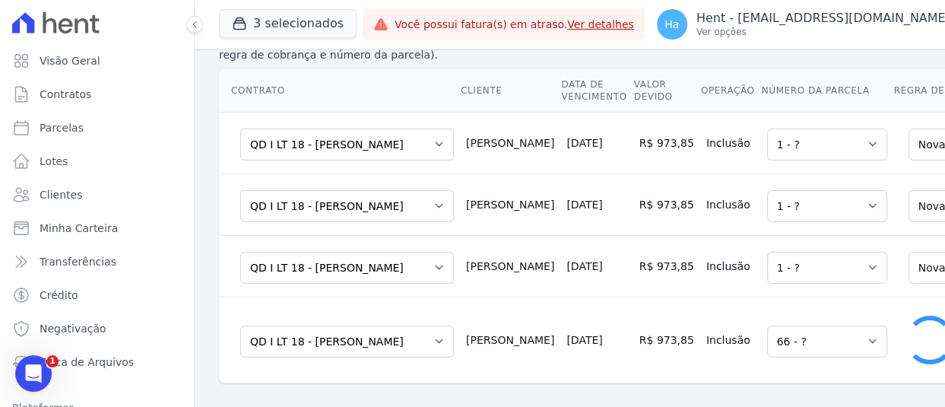
select select "1"
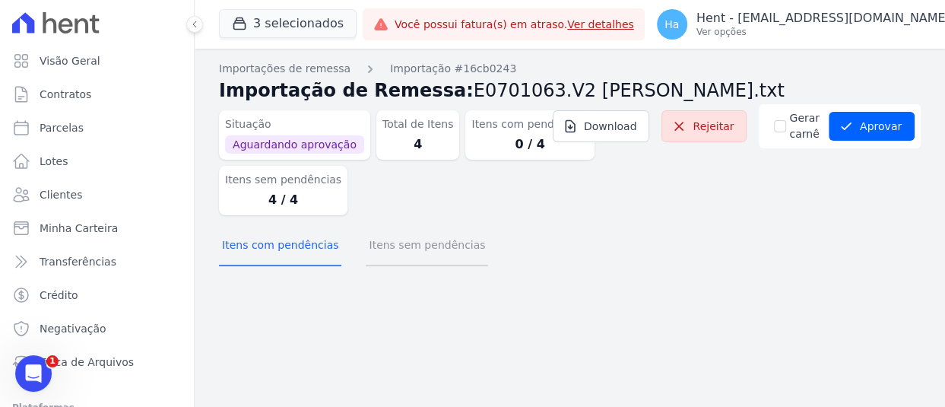
click at [441, 240] on button "Itens sem pendências" at bounding box center [427, 247] width 122 height 40
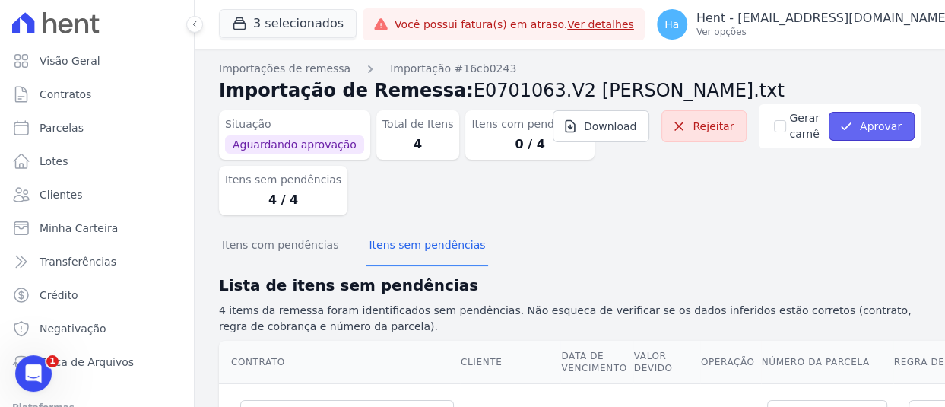
click at [869, 121] on button "Aprovar" at bounding box center [872, 126] width 86 height 29
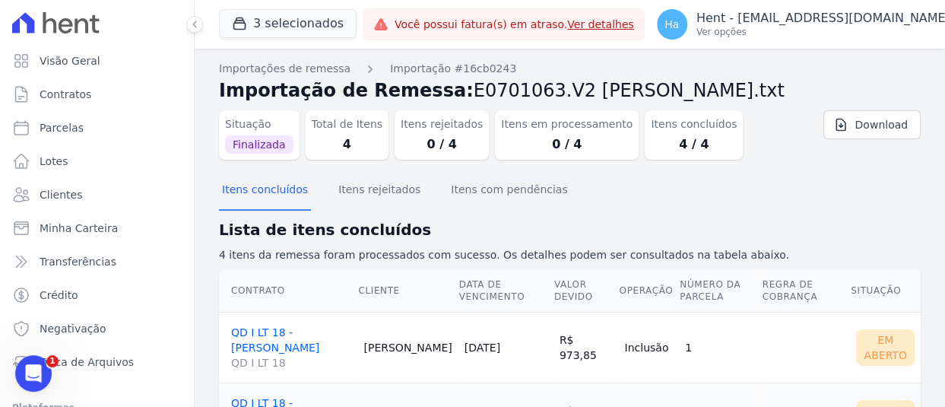
drag, startPoint x: 223, startPoint y: 324, endPoint x: 335, endPoint y: 343, distance: 113.4
click at [335, 343] on td "QD I LT 18 - GUILHERME GONCALVES LEMES QD I LT 18" at bounding box center [288, 347] width 138 height 71
copy link "QD I LT 18 - [PERSON_NAME]"
click at [283, 21] on button "3 selecionados" at bounding box center [288, 23] width 138 height 29
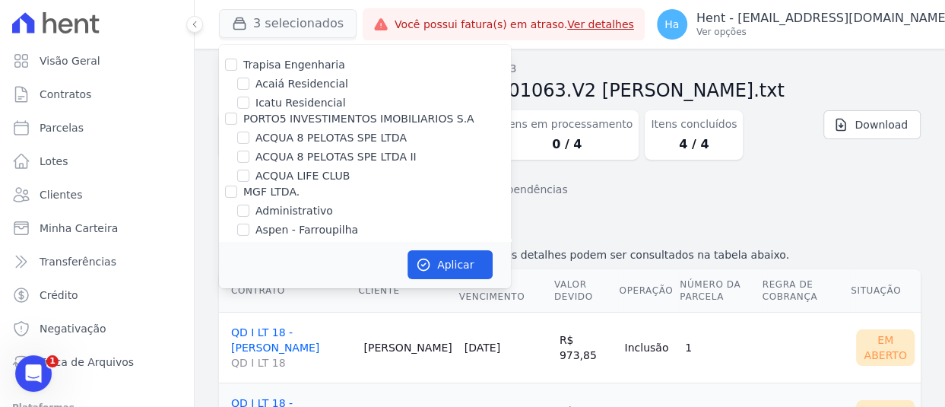
scroll to position [2463, 0]
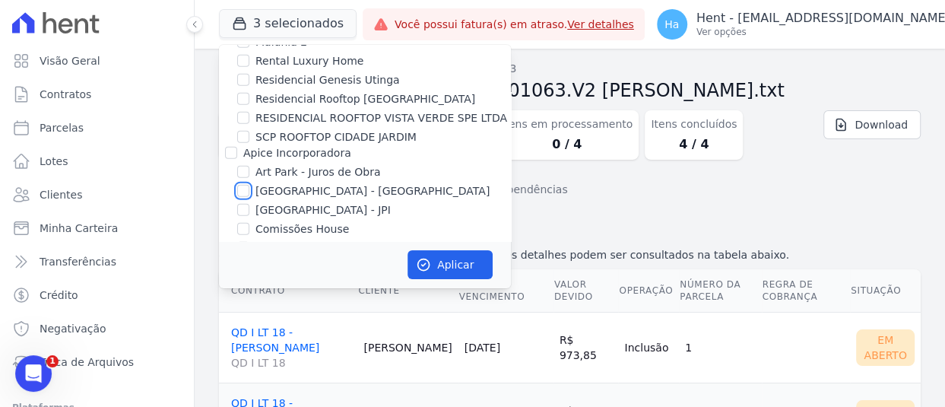
click at [246, 185] on input "[GEOGRAPHIC_DATA] - [GEOGRAPHIC_DATA]" at bounding box center [243, 191] width 12 height 12
checkbox input "true"
click at [467, 262] on button "Aplicar" at bounding box center [449, 264] width 85 height 29
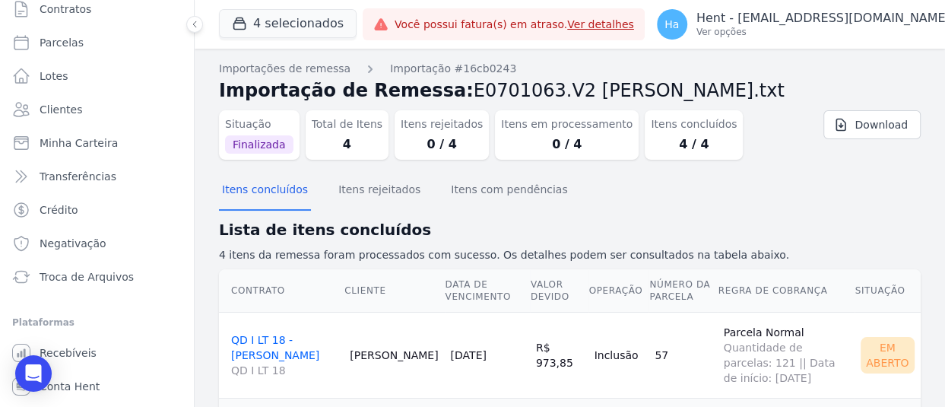
scroll to position [113, 0]
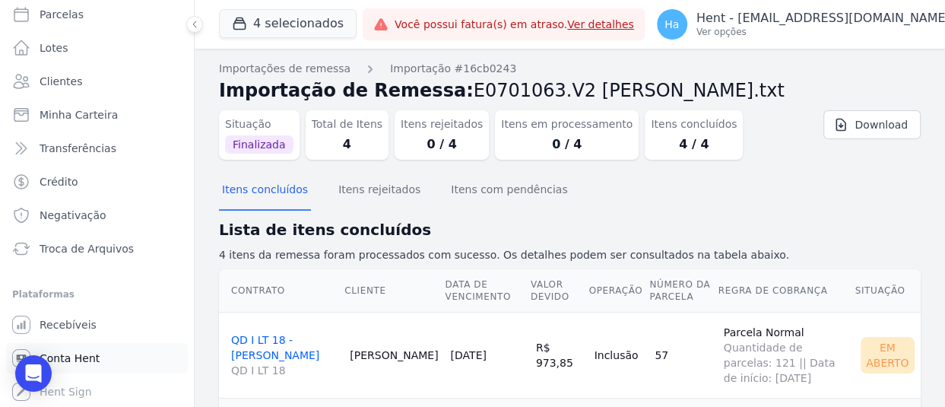
click at [94, 359] on span "Conta Hent" at bounding box center [70, 357] width 60 height 15
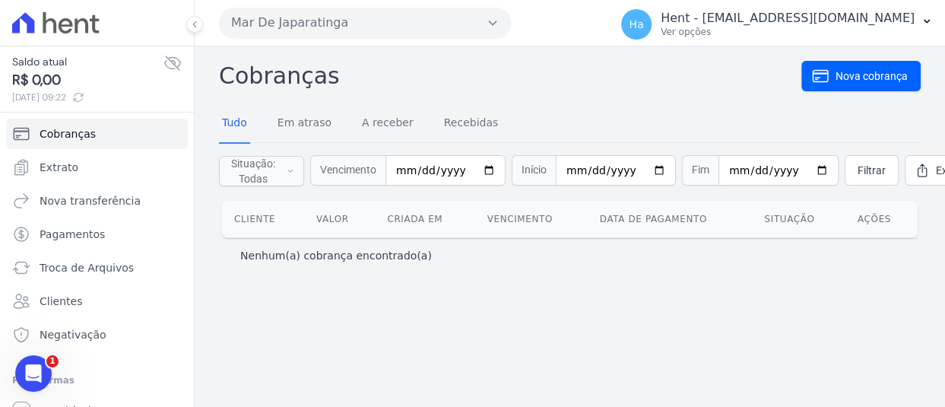
click at [478, 26] on button "Mar De Japaratinga" at bounding box center [365, 23] width 292 height 30
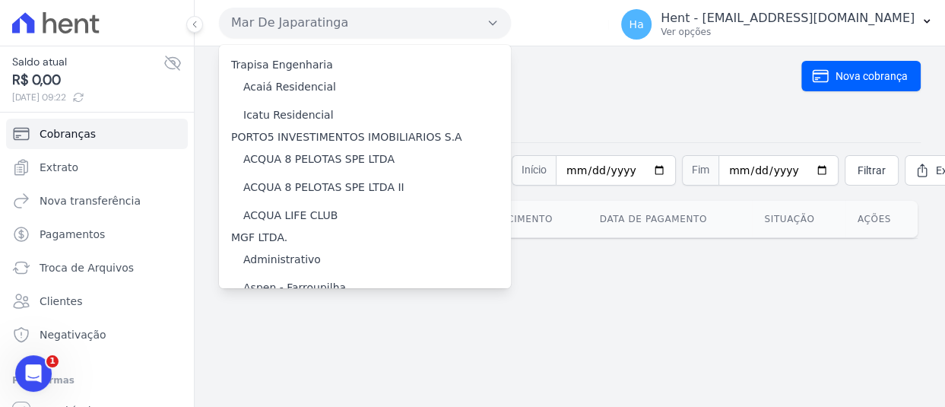
scroll to position [3306, 0]
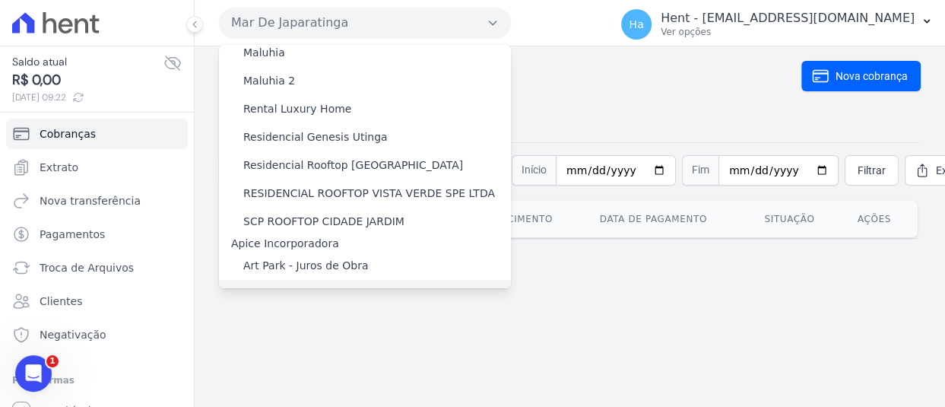
click at [294, 286] on label "[GEOGRAPHIC_DATA] - [GEOGRAPHIC_DATA]" at bounding box center [360, 294] width 234 height 16
click at [0, 0] on input "[GEOGRAPHIC_DATA] - [GEOGRAPHIC_DATA]" at bounding box center [0, 0] width 0 height 0
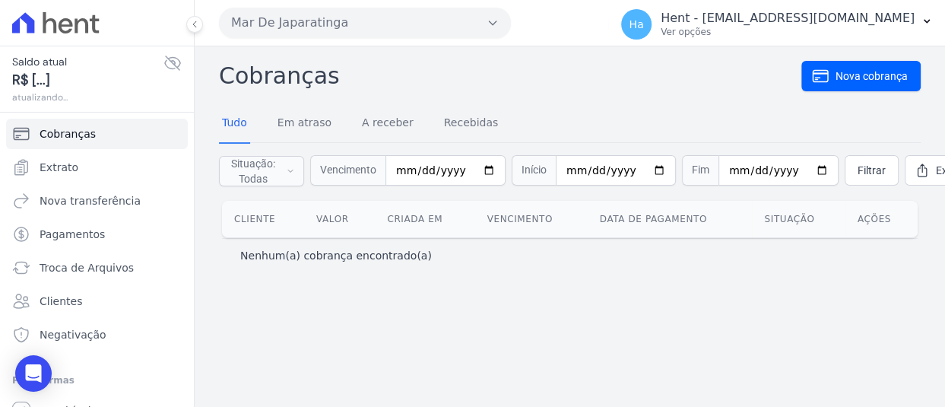
click at [457, 25] on button "Mar De Japaratinga" at bounding box center [365, 23] width 292 height 30
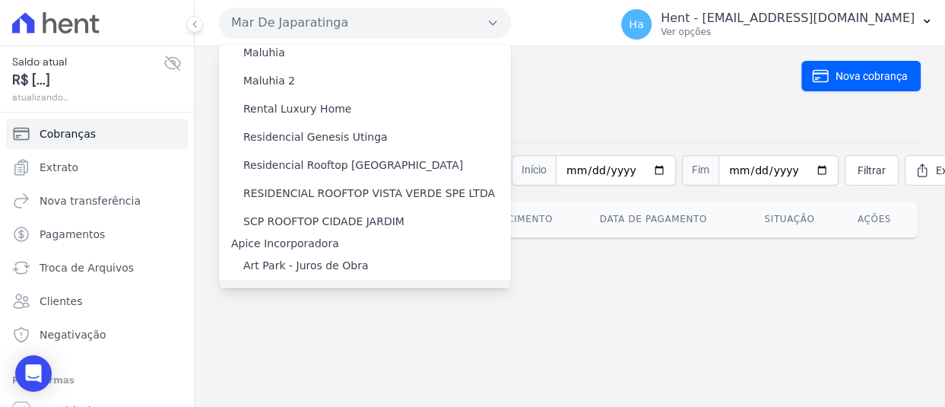
click at [319, 286] on label "[GEOGRAPHIC_DATA] - [GEOGRAPHIC_DATA]" at bounding box center [360, 294] width 234 height 16
click at [0, 0] on input "[GEOGRAPHIC_DATA] - [GEOGRAPHIC_DATA]" at bounding box center [0, 0] width 0 height 0
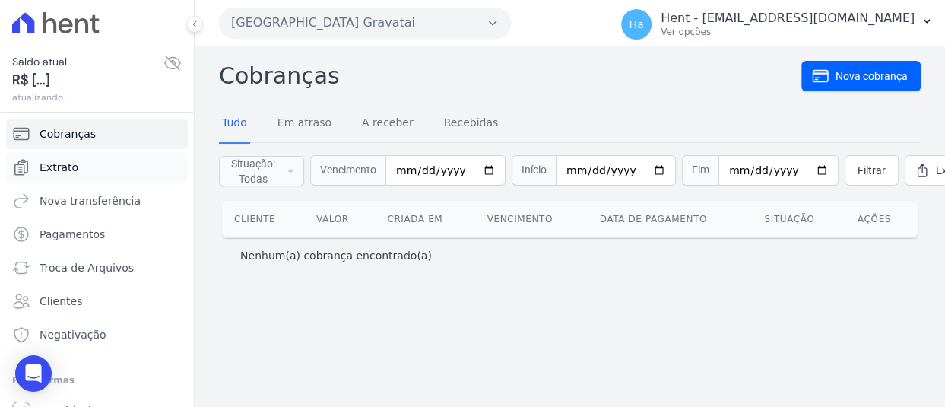
click at [60, 162] on span "Extrato" at bounding box center [59, 167] width 39 height 15
